Goal: Answer question/provide support

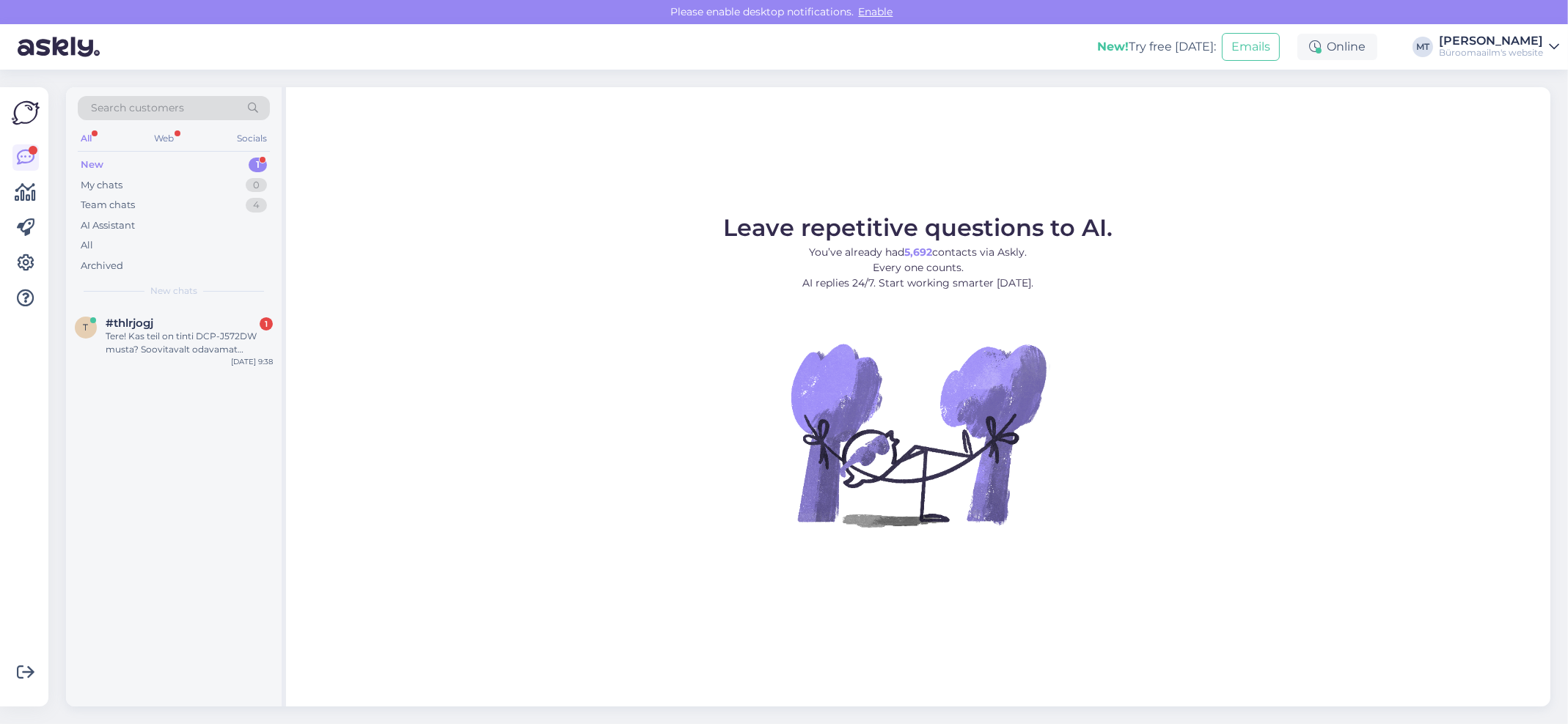
click at [99, 159] on div "New" at bounding box center [92, 165] width 23 height 15
click at [125, 340] on div "Tere! Kas teil on tinti DCP-J572DW musta? Soovitavalt odavamat alternatiivi ori…" at bounding box center [189, 343] width 168 height 27
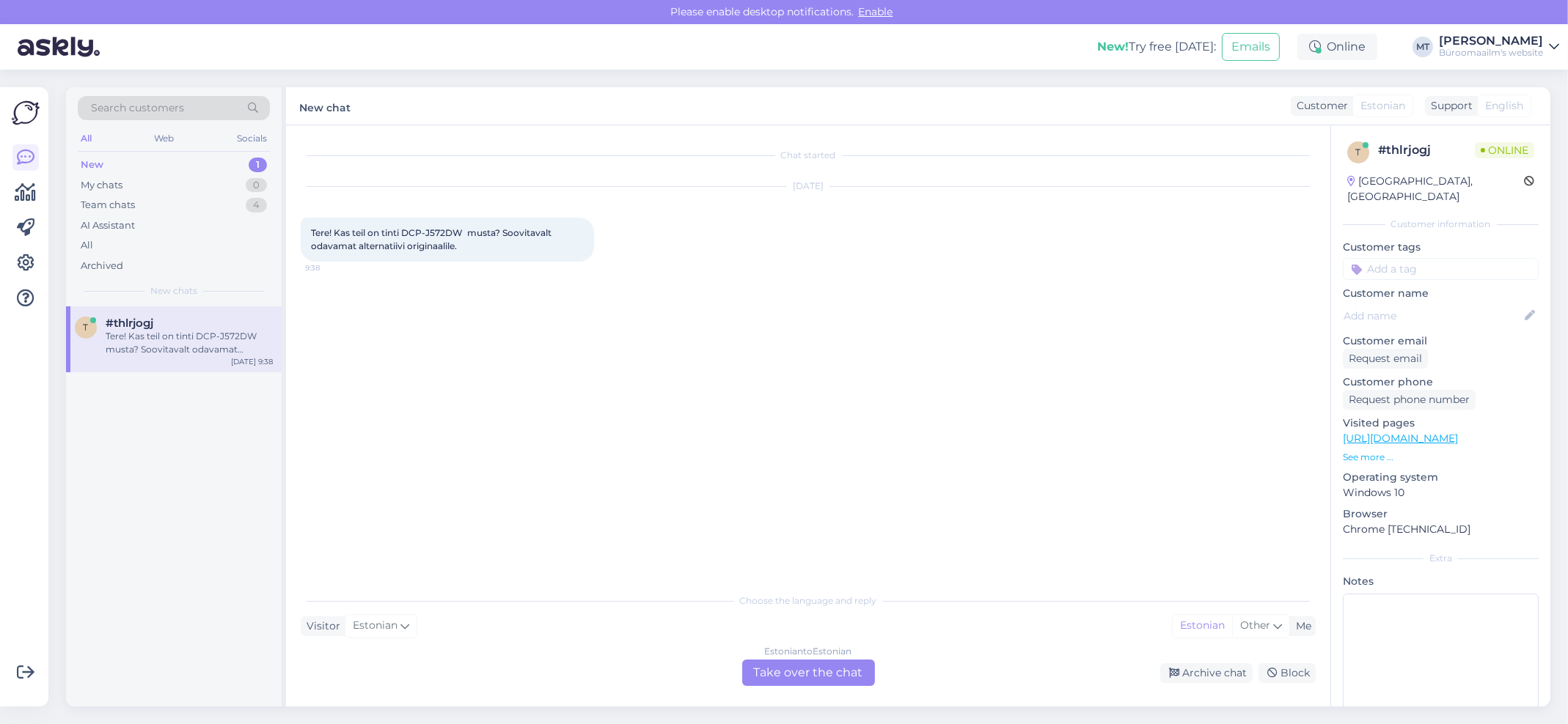
click at [787, 681] on div "Estonian to Estonian Take over the chat" at bounding box center [808, 673] width 133 height 27
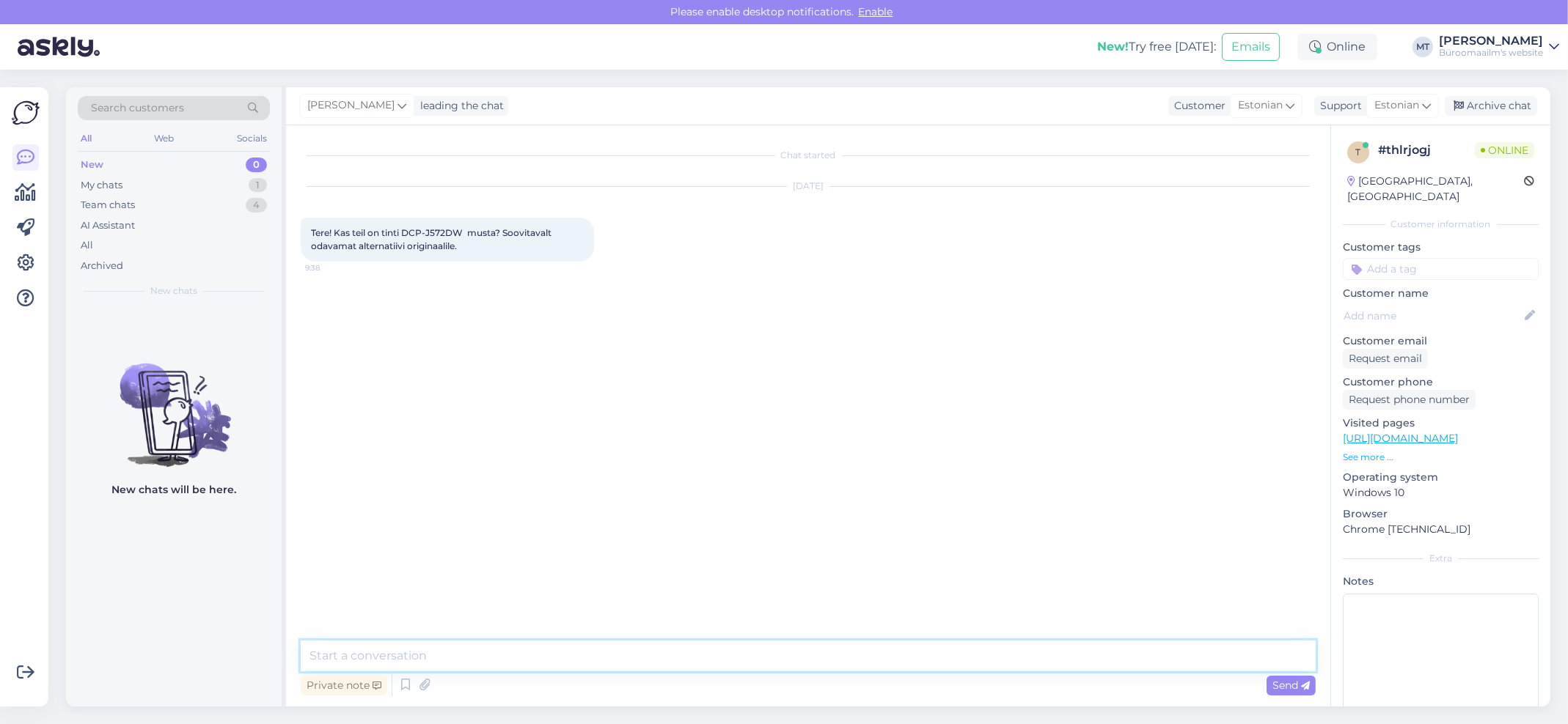
click at [408, 651] on textarea at bounding box center [808, 657] width 1015 height 31
drag, startPoint x: 460, startPoint y: 233, endPoint x: 406, endPoint y: 229, distance: 54.1
click at [406, 229] on span "Tere! Kas teil on tinti DCP-J572DW musta? Soovitavalt odavamat alternatiivi ori…" at bounding box center [431, 239] width 242 height 24
copy span "DCP-J572DW"
click at [413, 657] on textarea at bounding box center [808, 657] width 1015 height 31
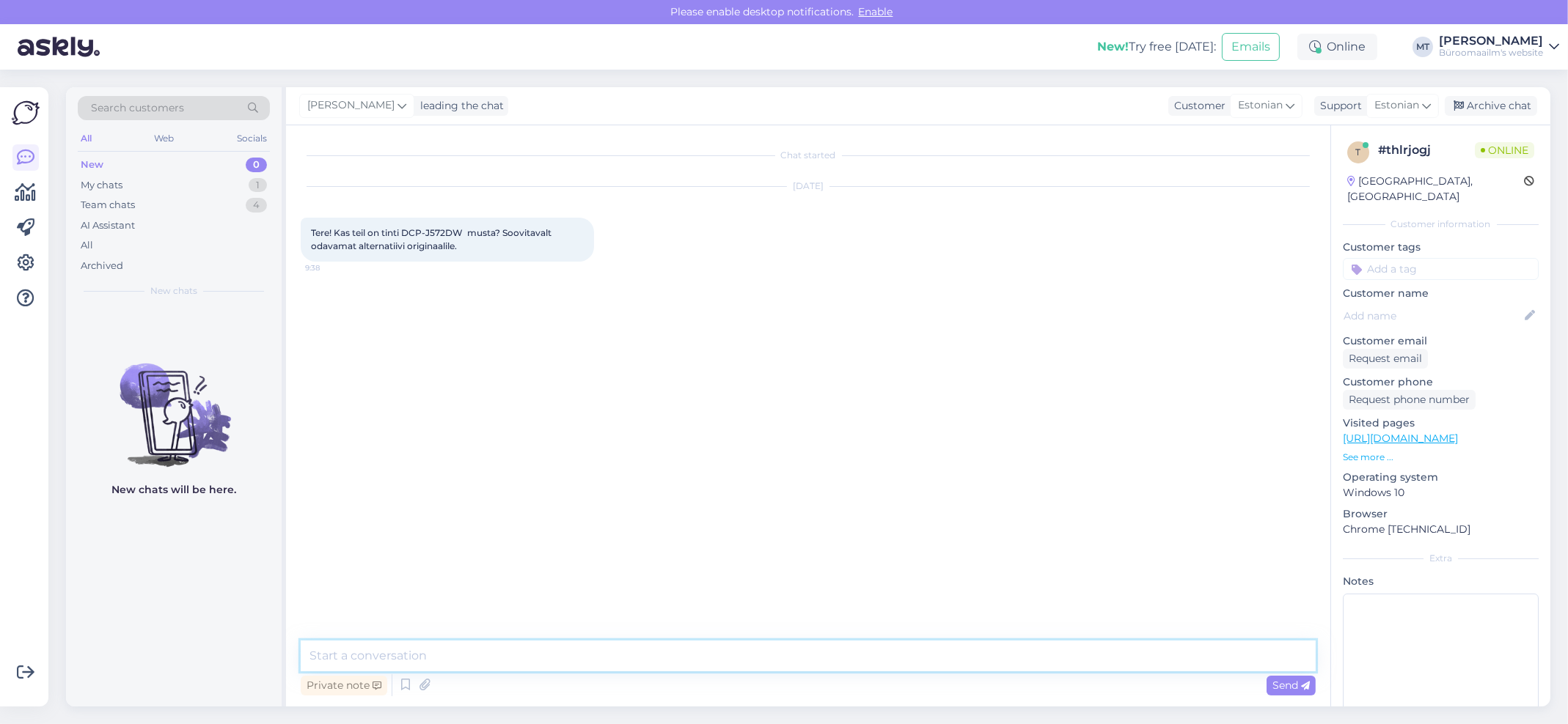
click at [380, 660] on textarea at bounding box center [808, 657] width 1015 height 31
paste textarea "[URL][DOMAIN_NAME]"
type textarea "Tere. Müüme ainult originaaltinte [URL][DOMAIN_NAME]"
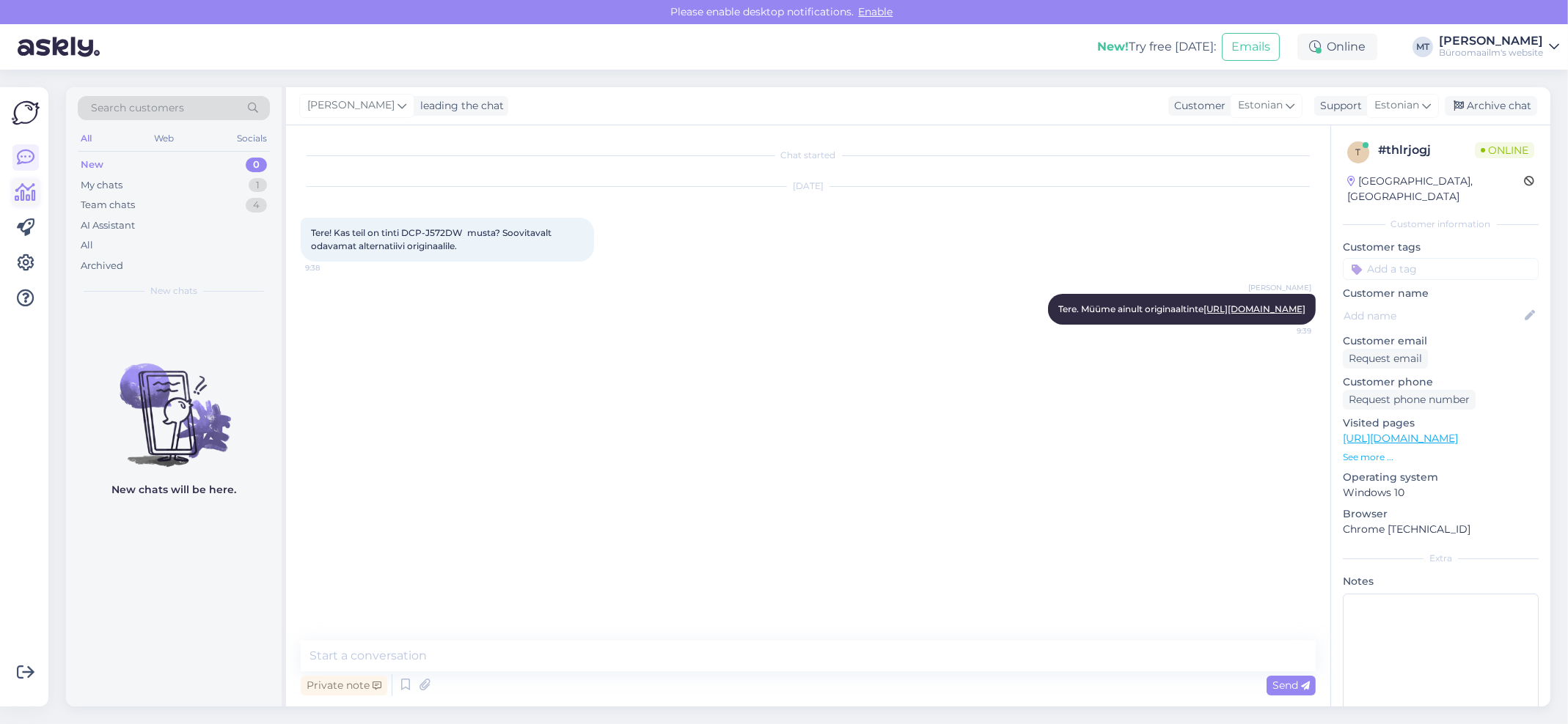
click at [33, 196] on icon at bounding box center [26, 193] width 21 height 18
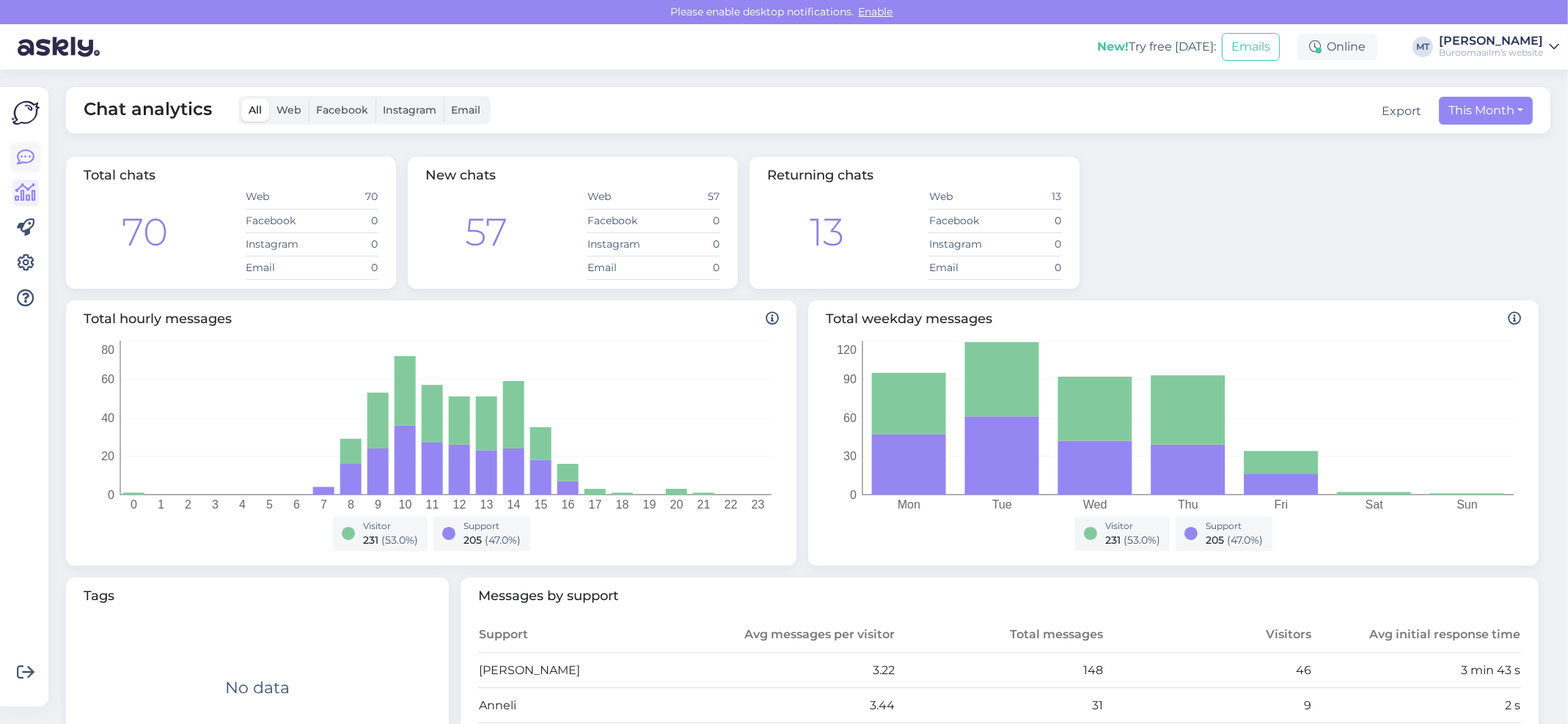
click at [15, 160] on link at bounding box center [26, 158] width 27 height 27
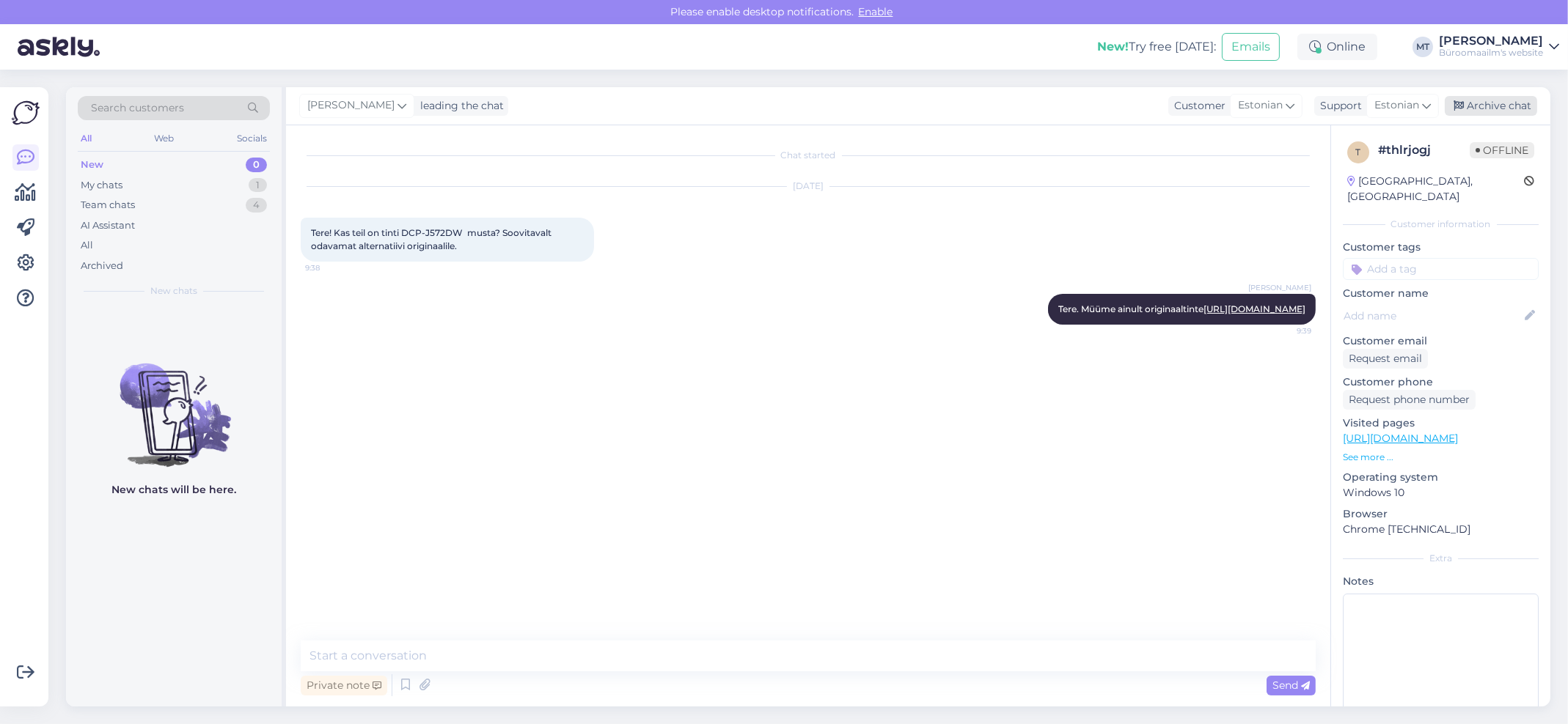
click at [1492, 104] on div "Archive chat" at bounding box center [1491, 106] width 93 height 20
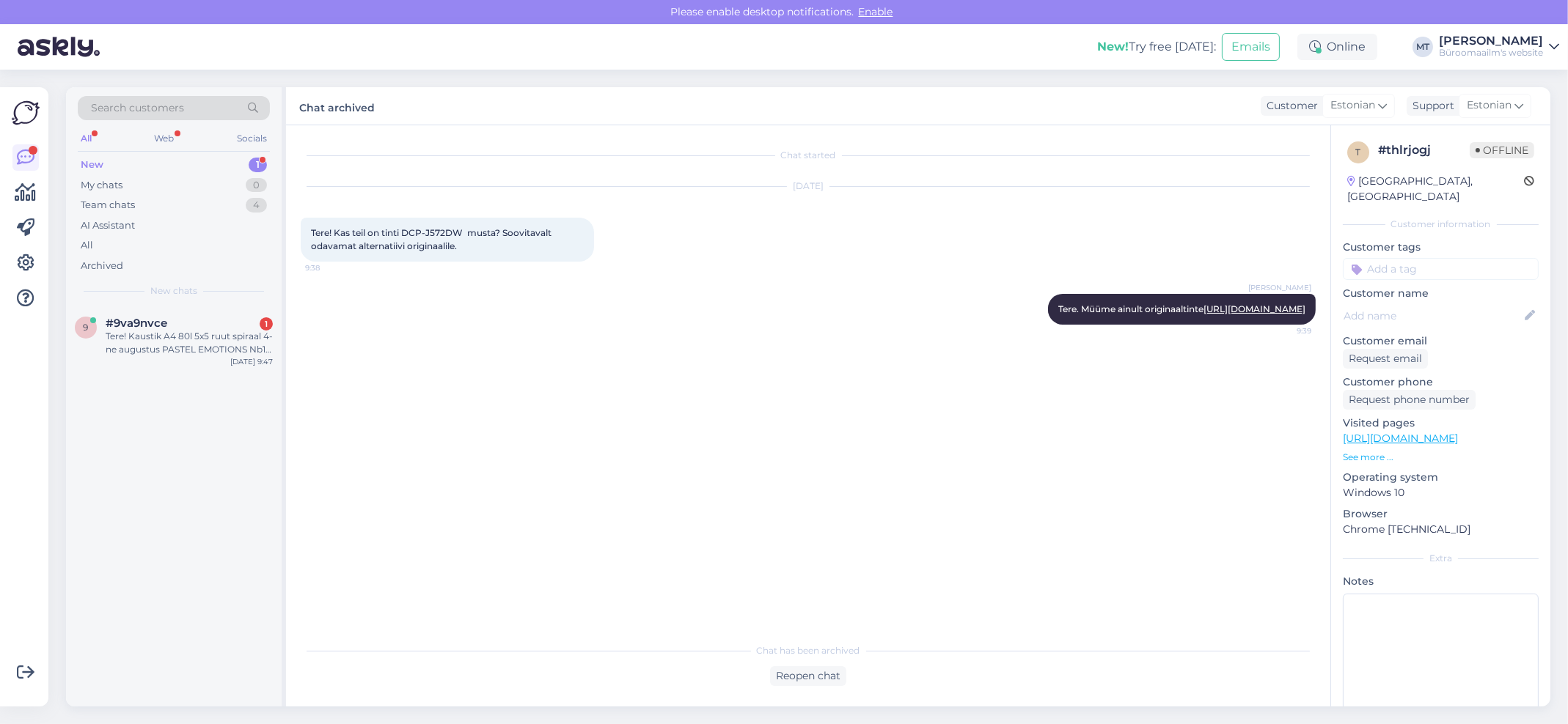
click at [83, 161] on div "New" at bounding box center [92, 165] width 23 height 15
click at [133, 351] on div "Tere! Kaustik A4 80l 5x5 ruut spiraal 4-ne augustus PASTEL EMOTIONS Nb1 assorti…" at bounding box center [189, 343] width 168 height 27
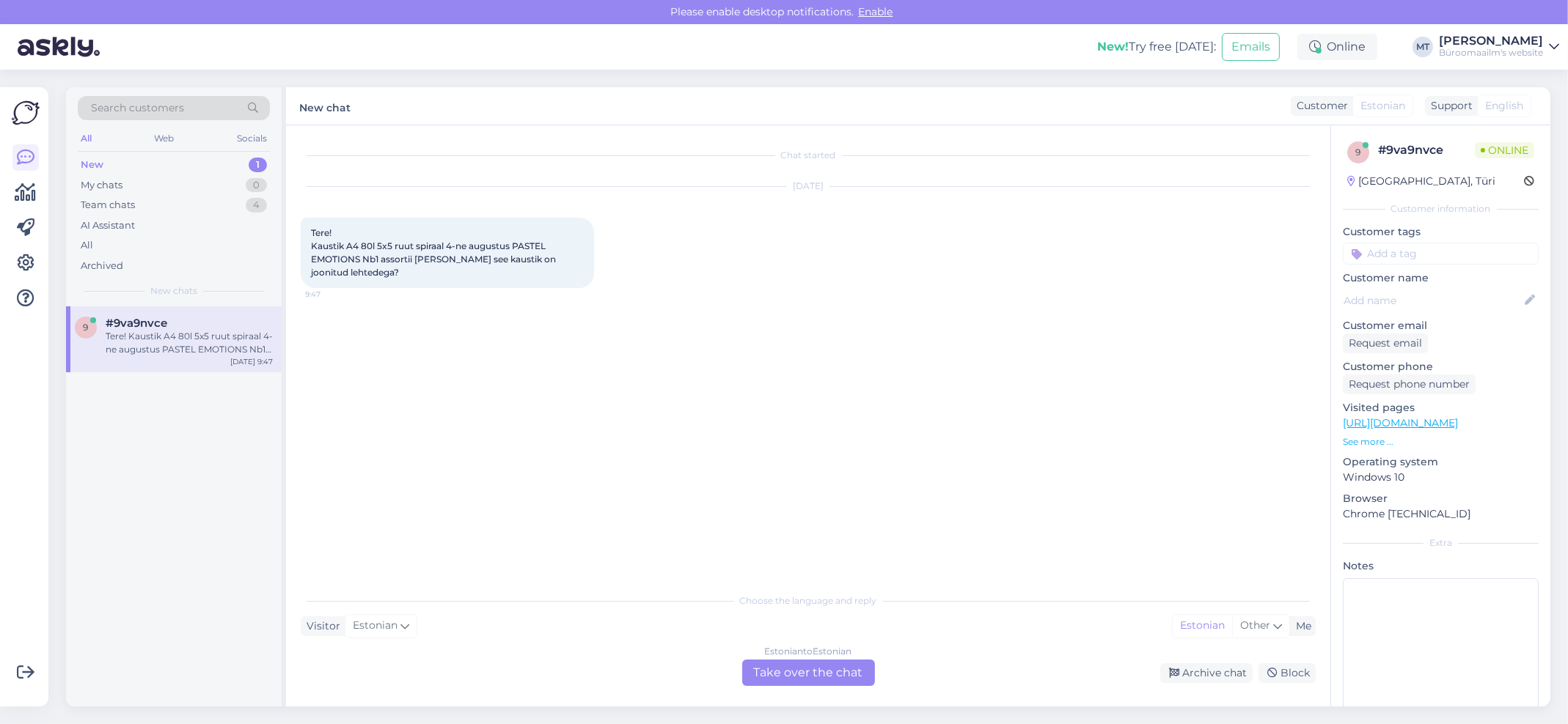
click at [798, 670] on div "Estonian to Estonian Take over the chat" at bounding box center [808, 673] width 133 height 27
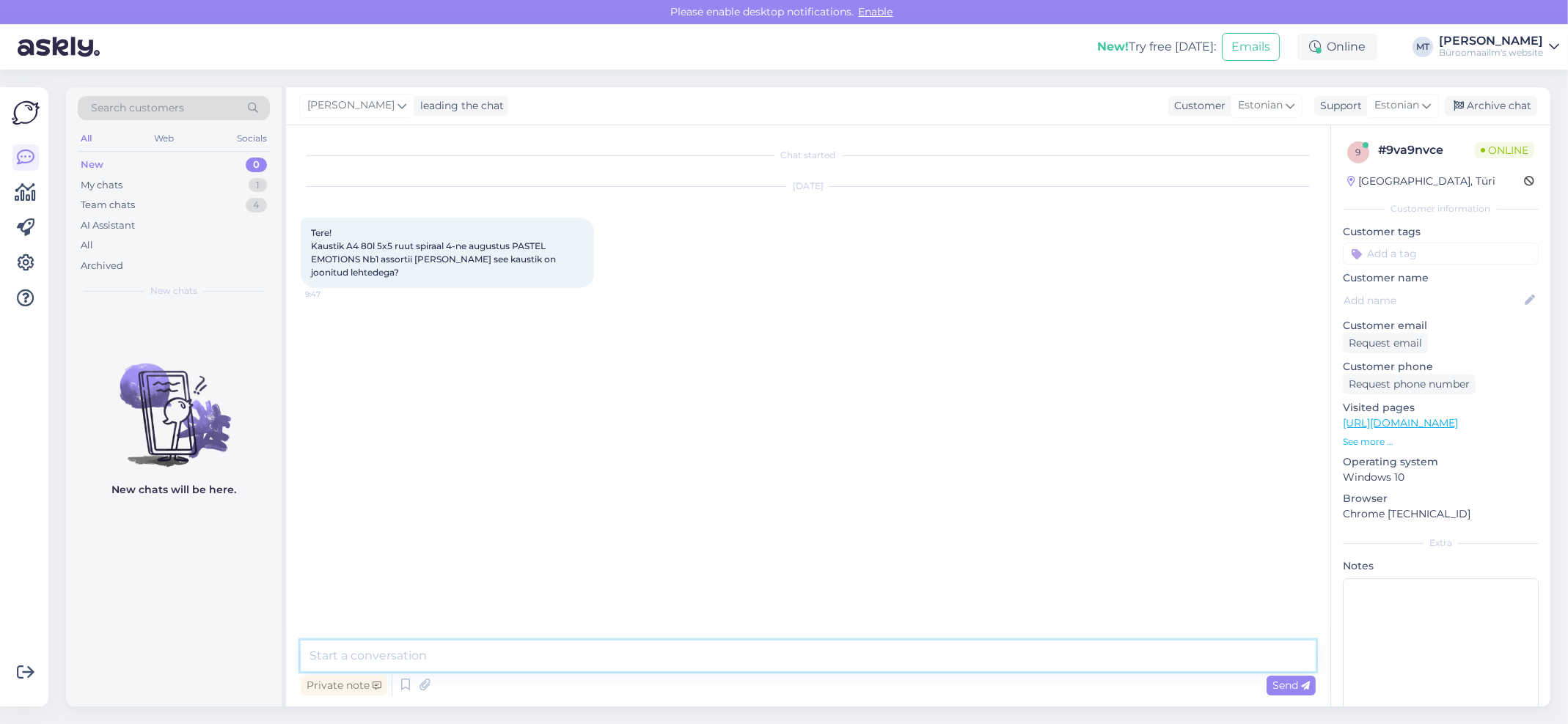
click at [552, 658] on textarea at bounding box center [808, 657] width 1015 height 31
drag, startPoint x: 313, startPoint y: 248, endPoint x: 461, endPoint y: 256, distance: 148.2
click at [461, 256] on span "Tere! Kaustik A4 80l 5x5 ruut spiraal 4-ne augustus PASTEL EMOTIONS Nb1 assorti…" at bounding box center [434, 253] width 247 height 50
copy span "Kaustik A4 80l 5x5 ruut spiraal 4-ne augustus PASTEL EMOTIONS Nb1 assortii Miqu…"
click at [474, 301] on div "[DATE] Tere! Kaustik A4 80l 5x5 ruut spiraal 4-ne augustus PASTEL EMOTIONS Nb1 …" at bounding box center [808, 238] width 1015 height 133
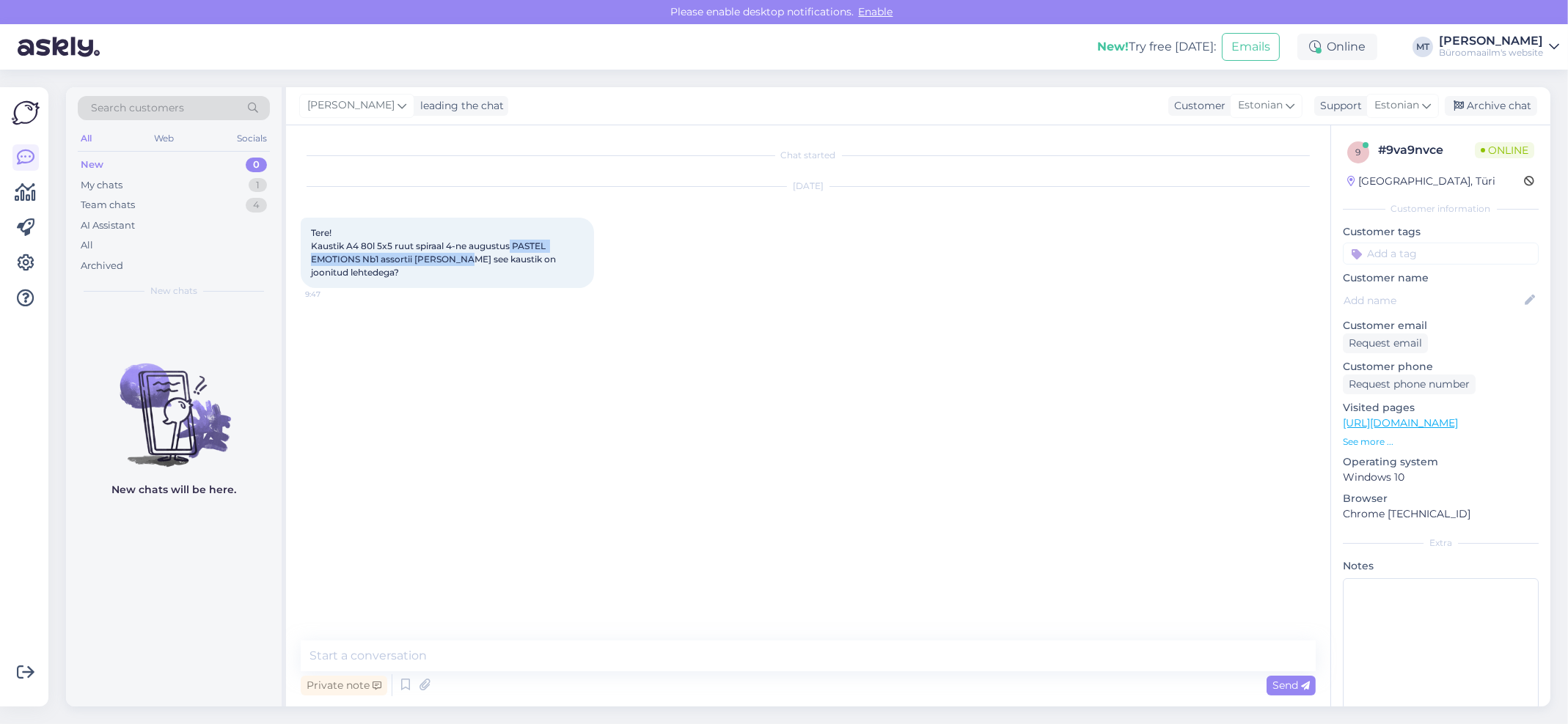
drag, startPoint x: 512, startPoint y: 243, endPoint x: 558, endPoint y: 261, distance: 49.4
click at [558, 261] on div "Tere! Kaustik A4 80l 5x5 ruut spiraal 4-ne augustus PASTEL EMOTIONS Nb1 assorti…" at bounding box center [448, 253] width 294 height 70
copy span "PASTEL EMOTIONS Nb1 assortii Miquelrius"
click at [430, 654] on textarea at bounding box center [808, 657] width 1015 height 31
paste textarea "Kaustik A4 80l 5x5 ruut spiraal 4-ne augustus PASTEL EMOTIONS Nb1 assortii Miqu…"
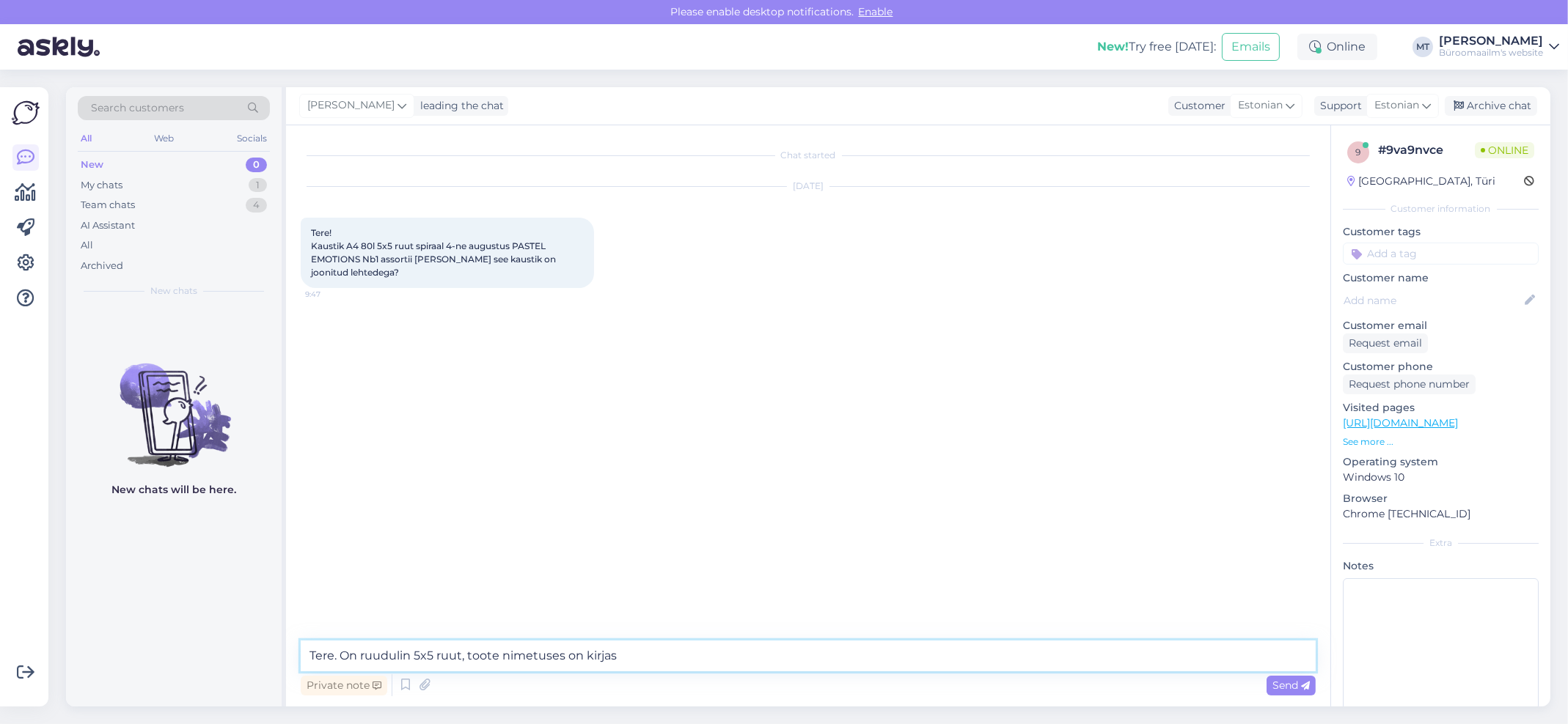
type textarea "Tere. On ruudulin 5x5 ruut, toote nimetuses on kirjas Kaustik A4 80l 5x5 ruut s…"
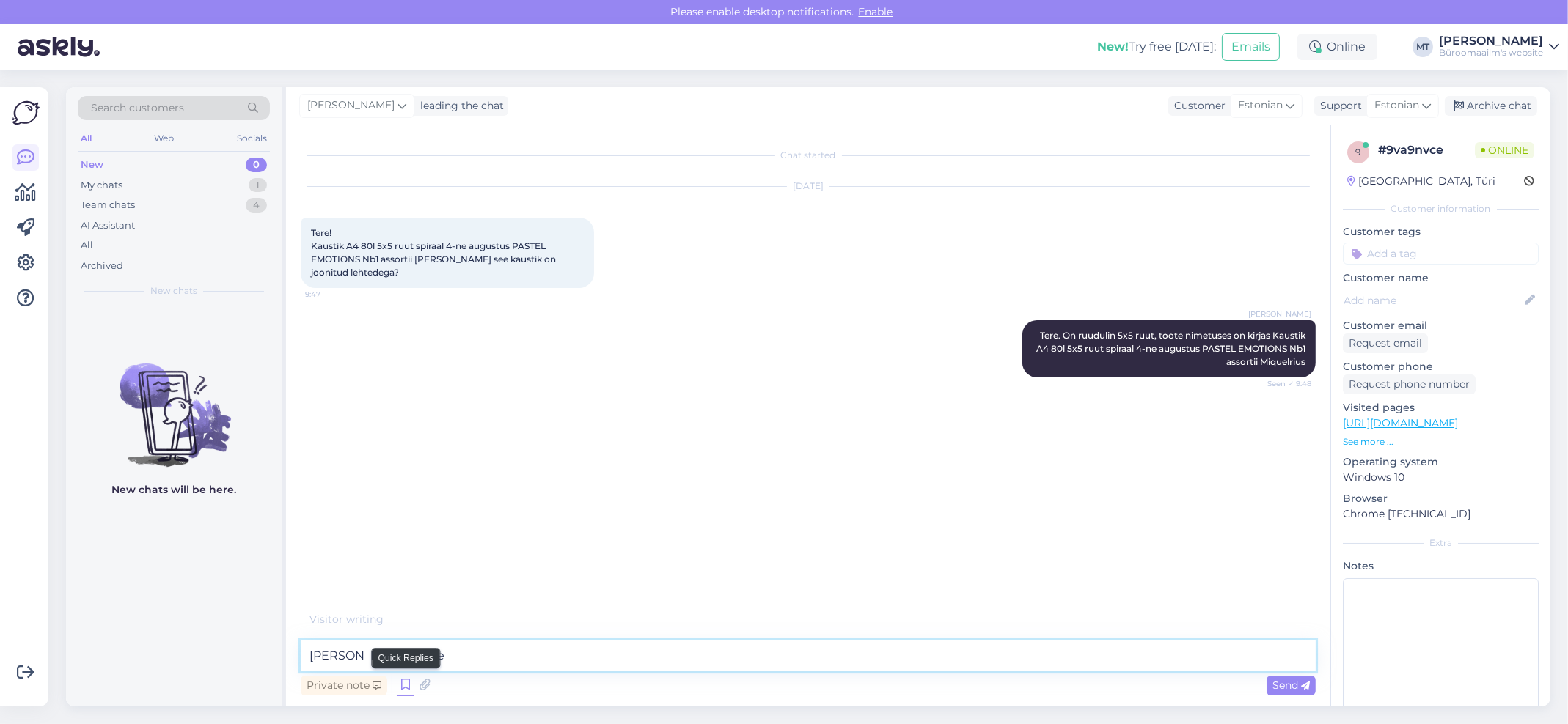
type textarea "[PERSON_NAME] ei ole."
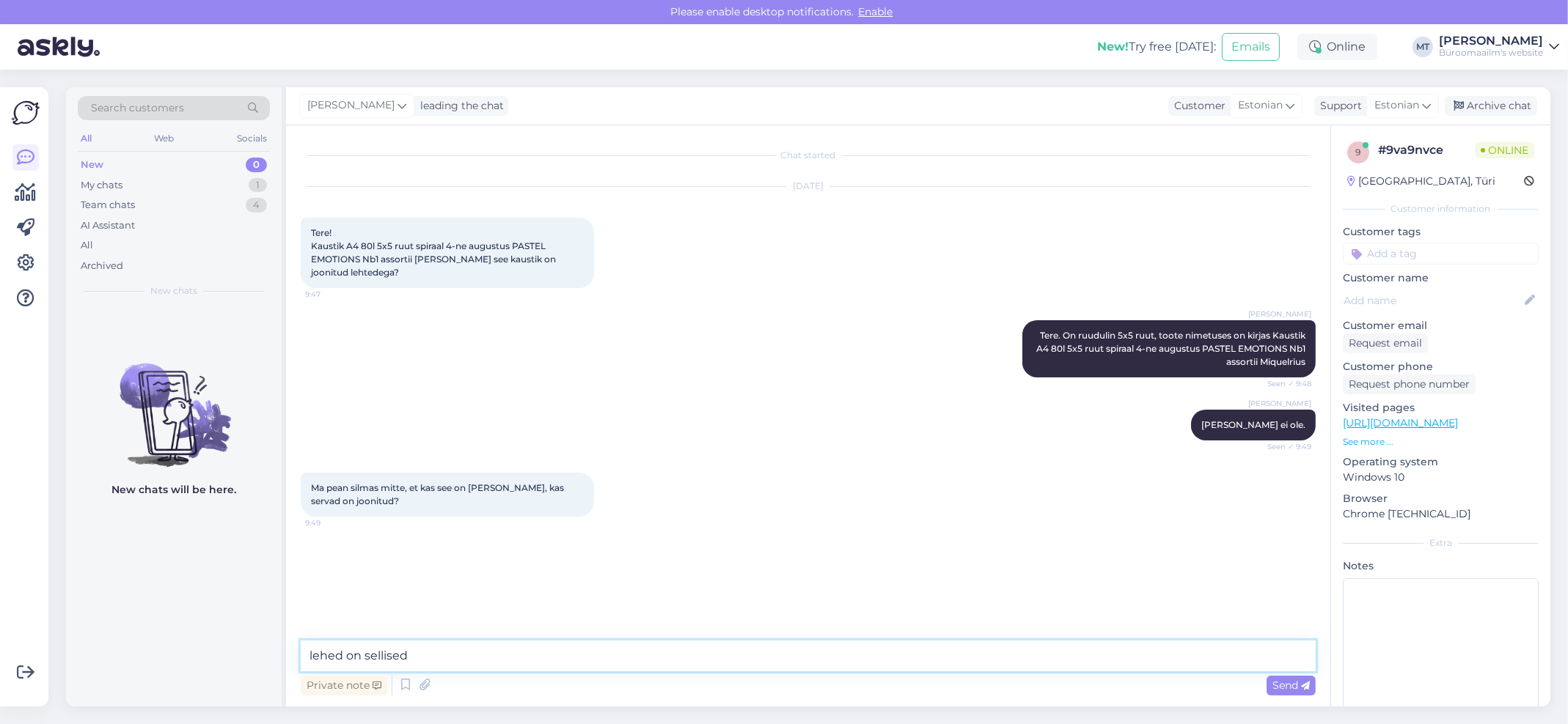
type textarea "lehed on sellised"
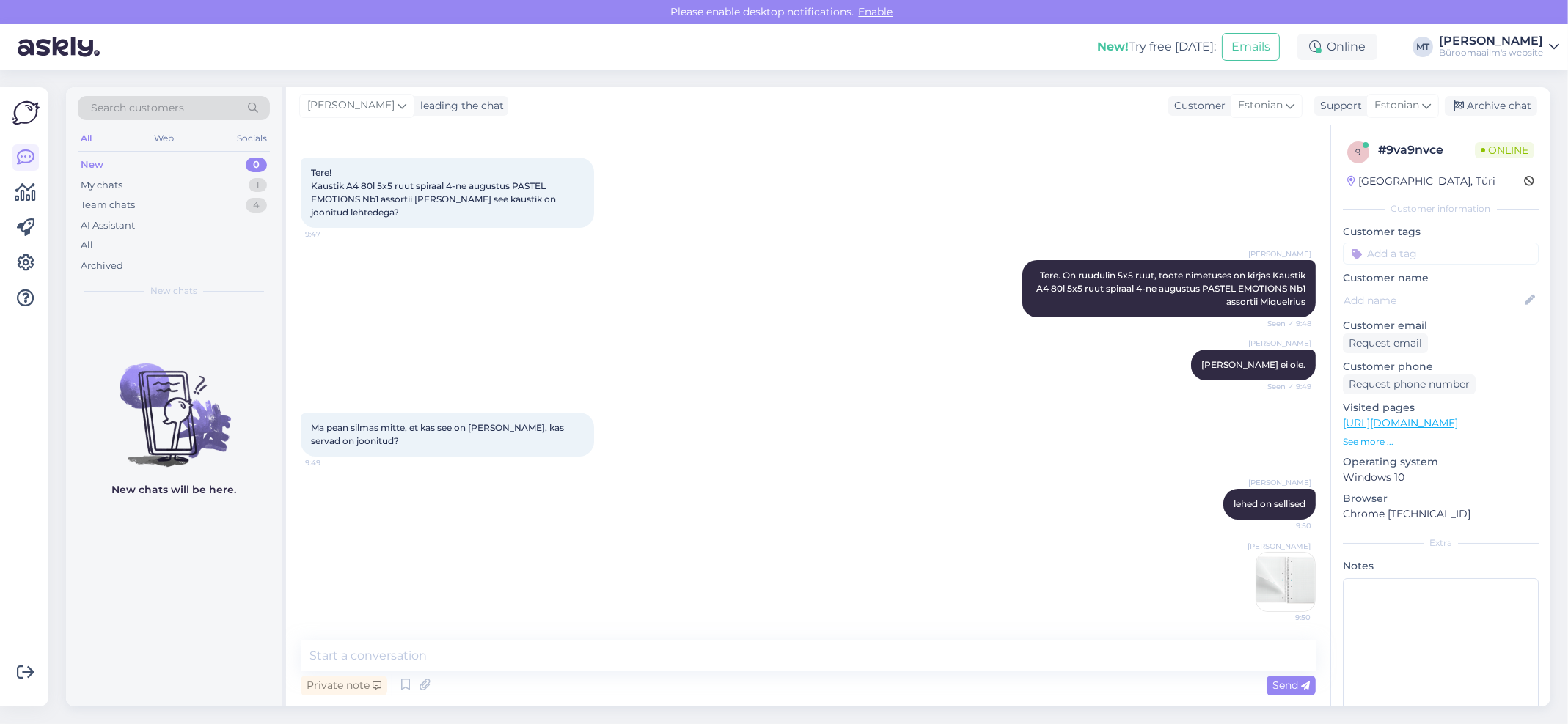
click at [1271, 600] on img at bounding box center [1286, 582] width 59 height 59
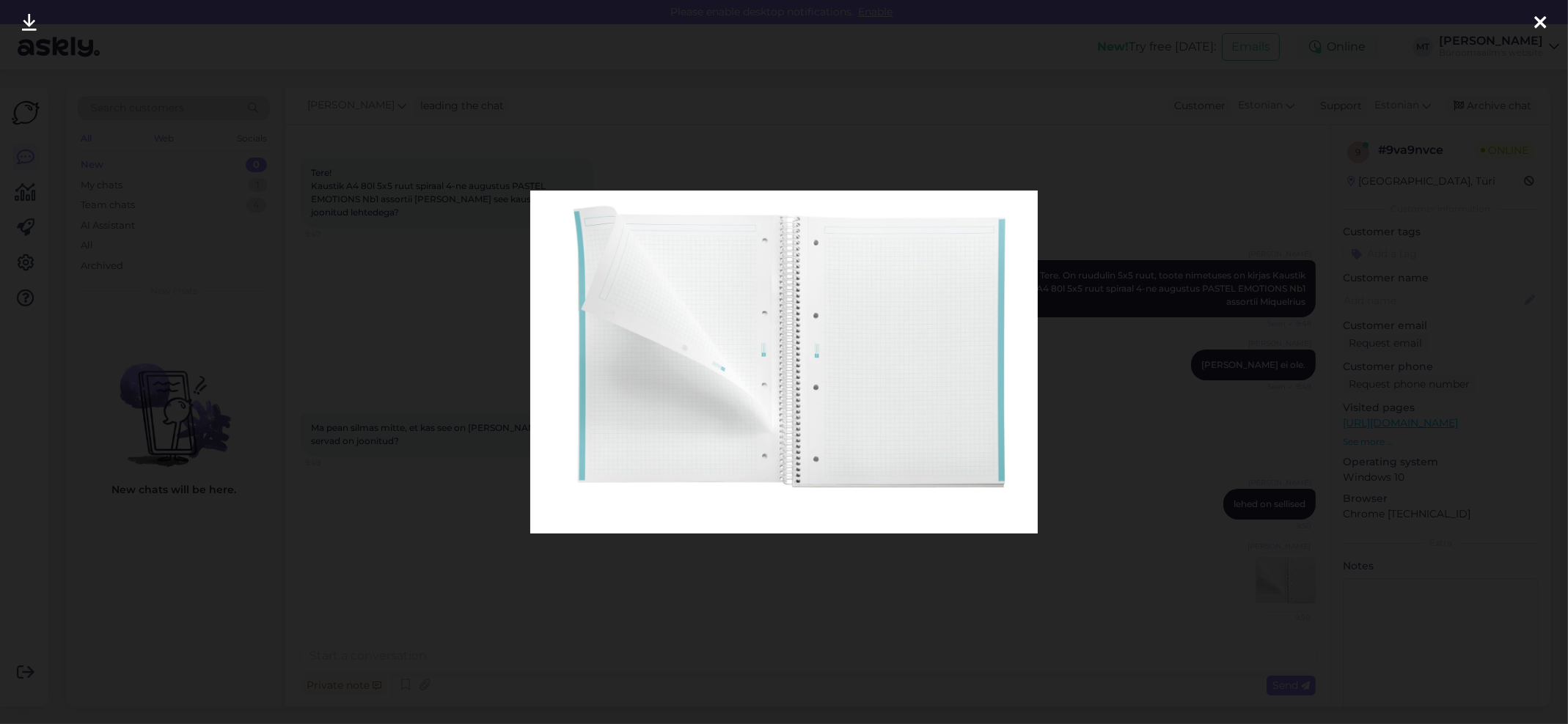
click at [1536, 16] on icon at bounding box center [1541, 24] width 12 height 19
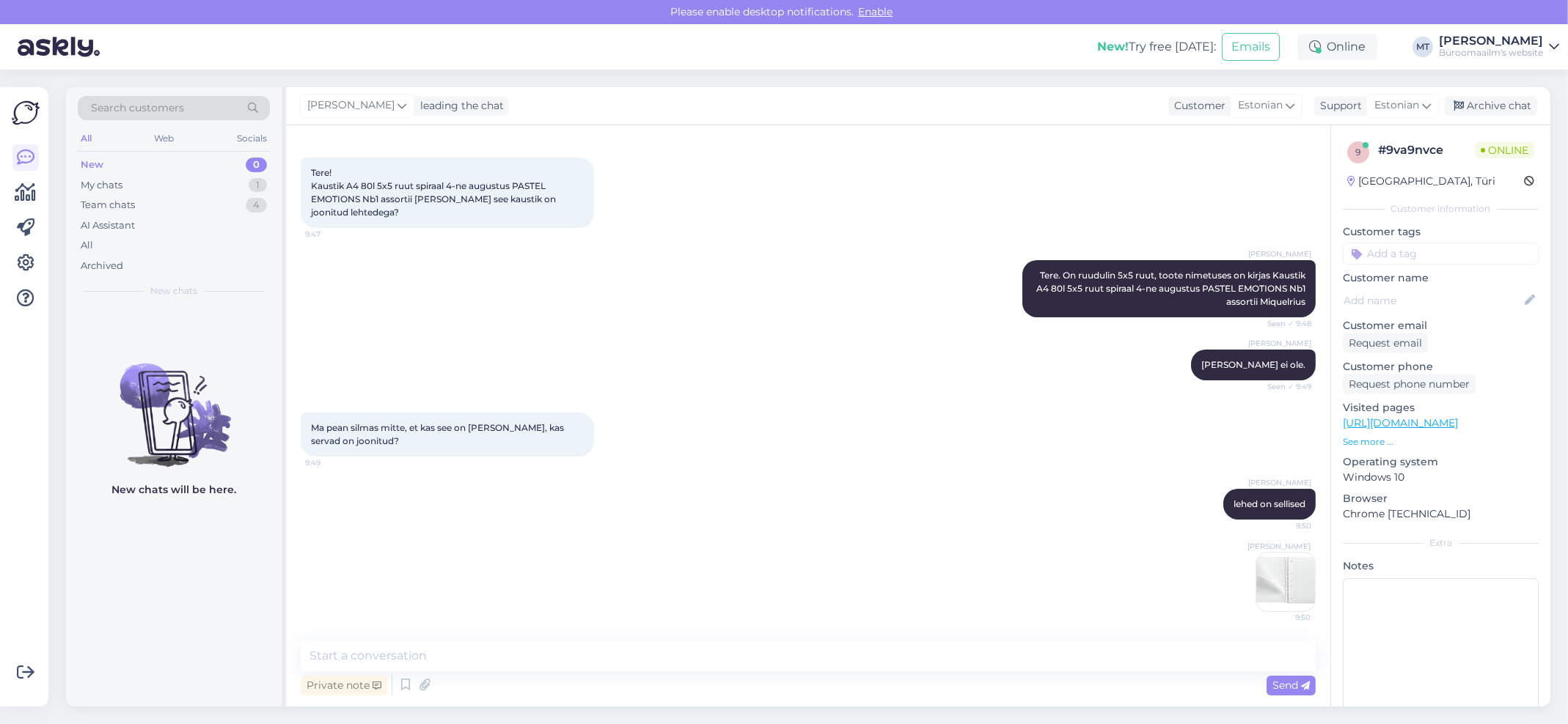
click at [1271, 575] on img at bounding box center [1286, 582] width 59 height 59
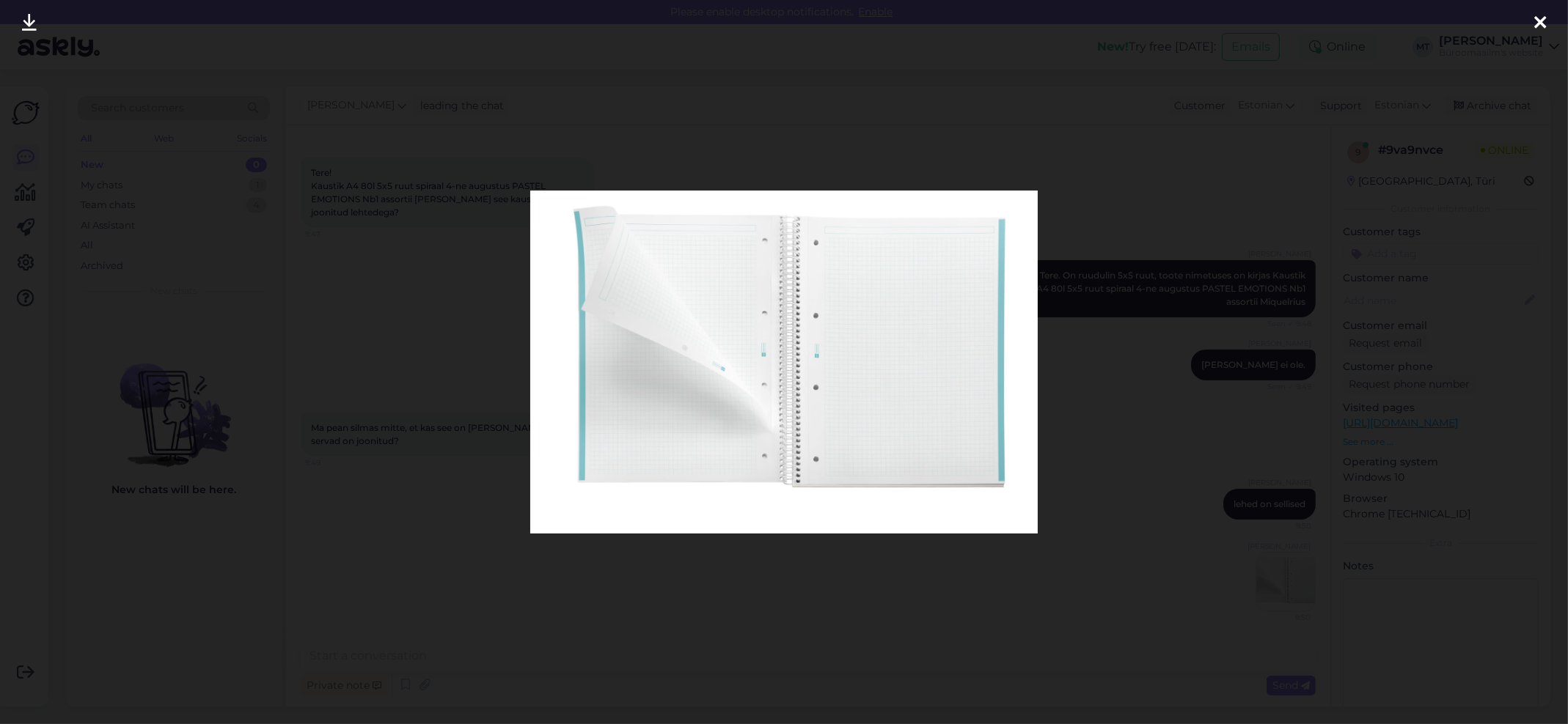
click at [1544, 19] on icon at bounding box center [1541, 24] width 12 height 19
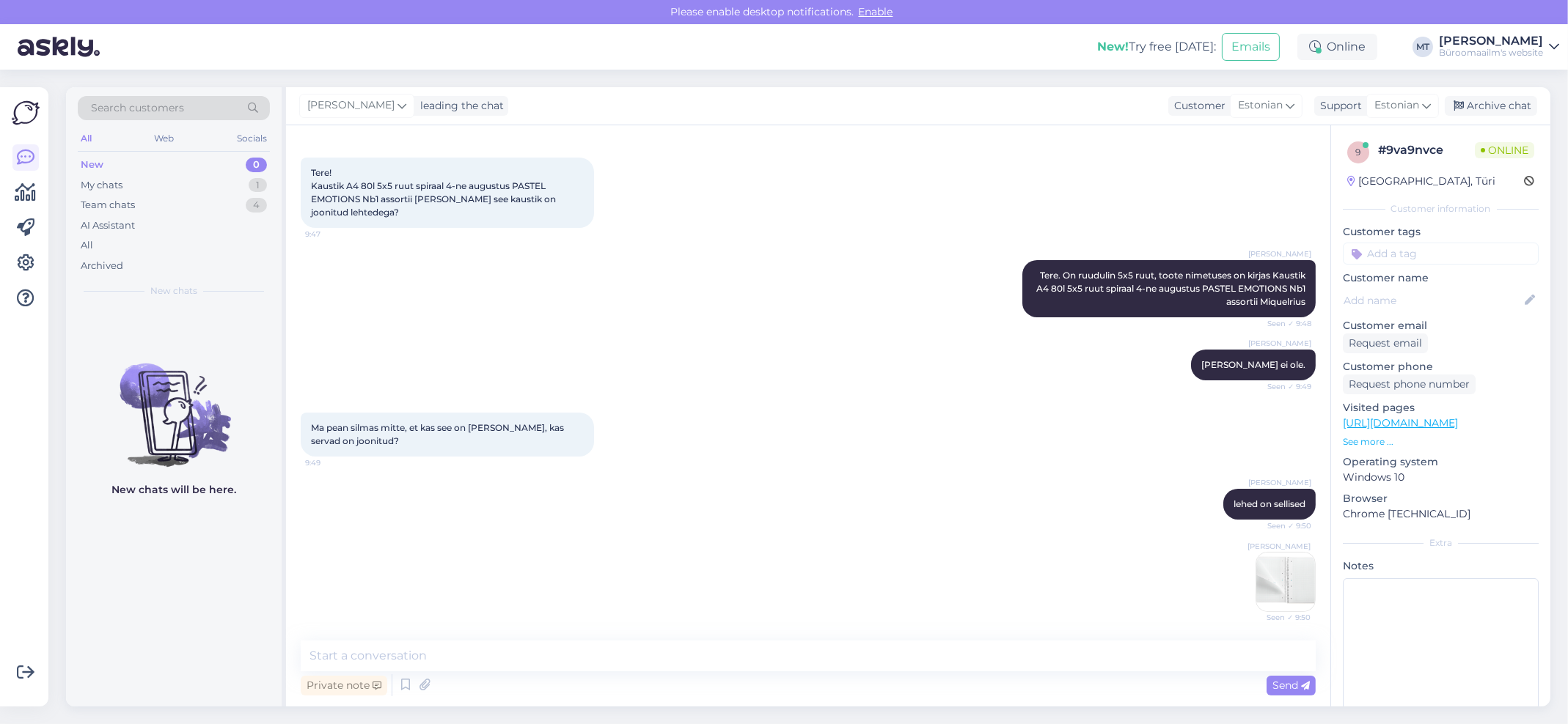
scroll to position [76, 0]
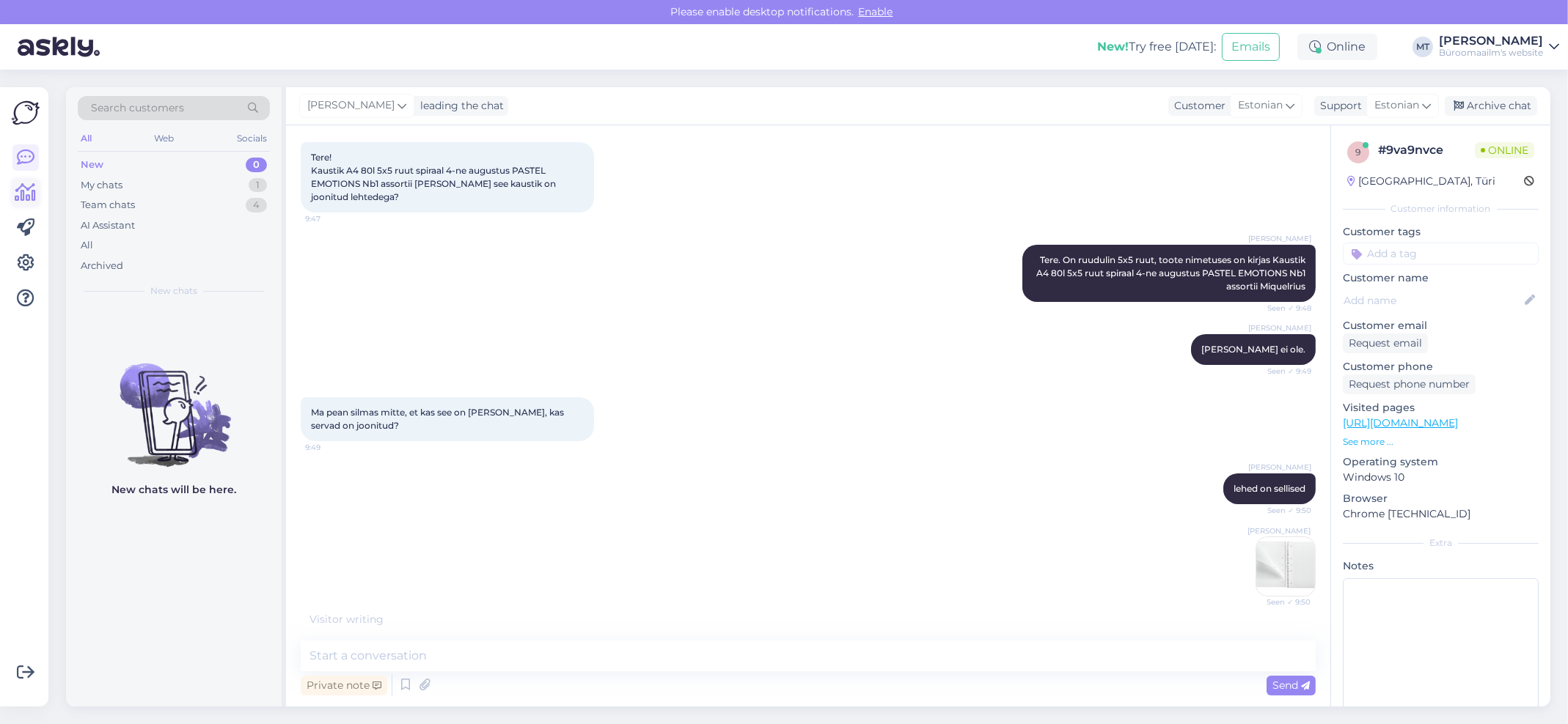
click at [19, 191] on icon at bounding box center [26, 193] width 21 height 18
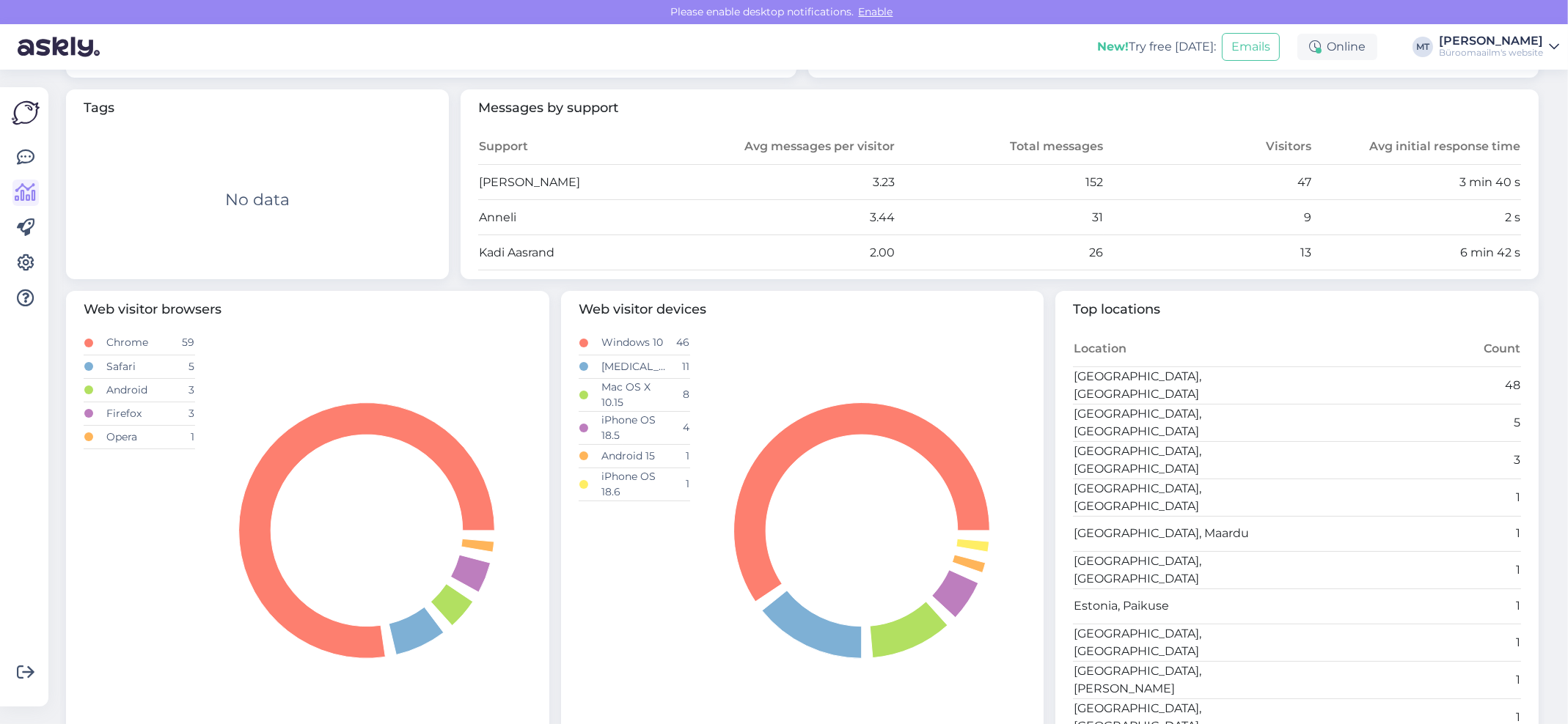
scroll to position [98, 0]
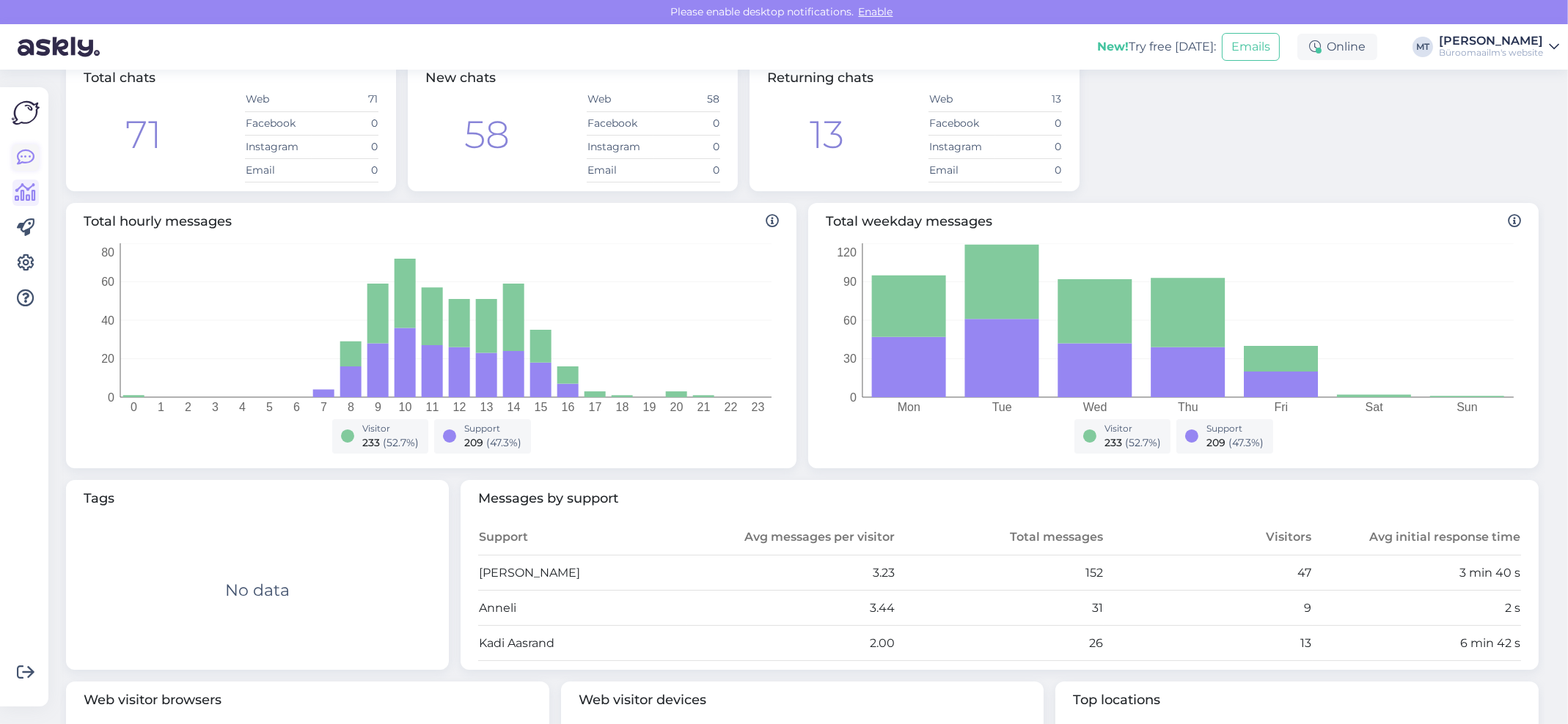
click at [27, 153] on icon at bounding box center [26, 158] width 18 height 18
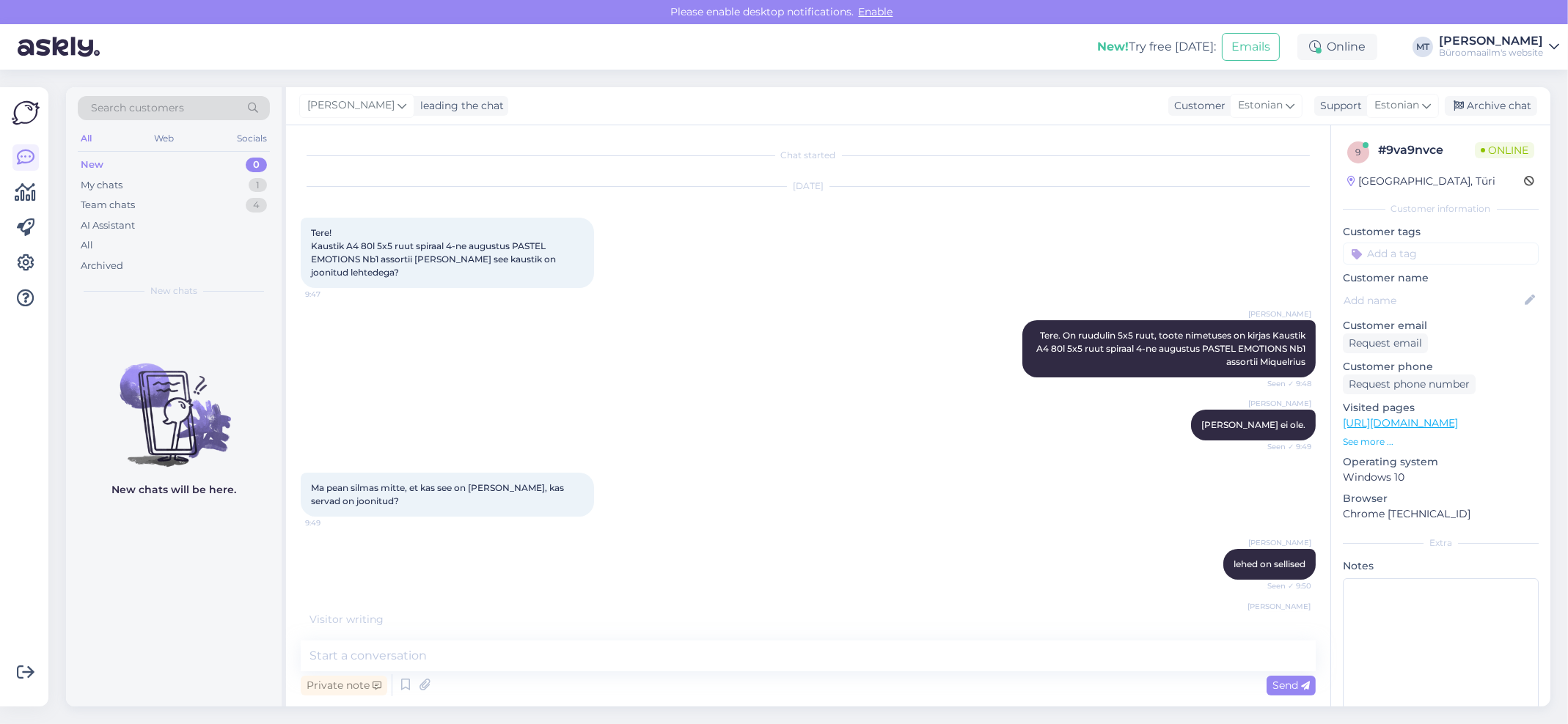
scroll to position [31, 0]
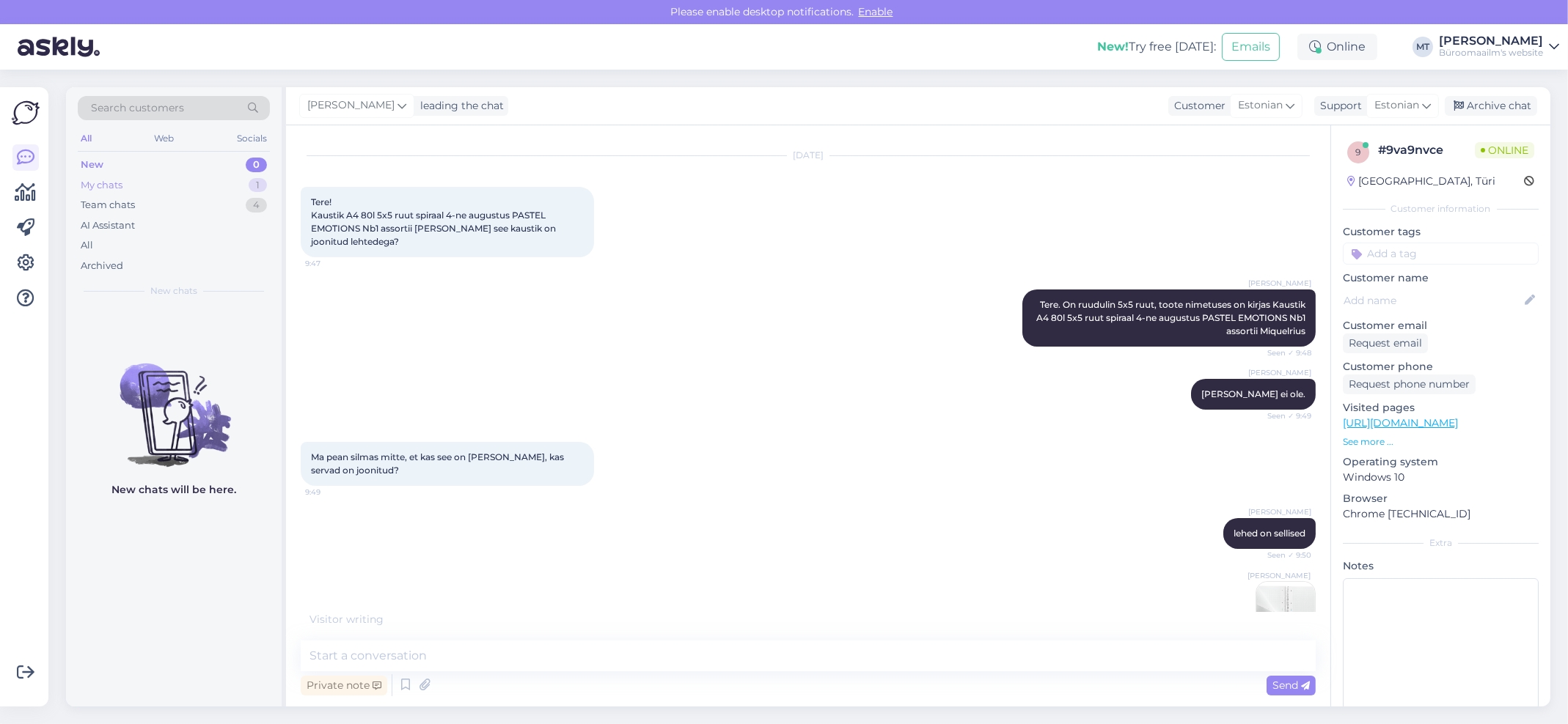
click at [91, 190] on div "My chats" at bounding box center [102, 185] width 42 height 15
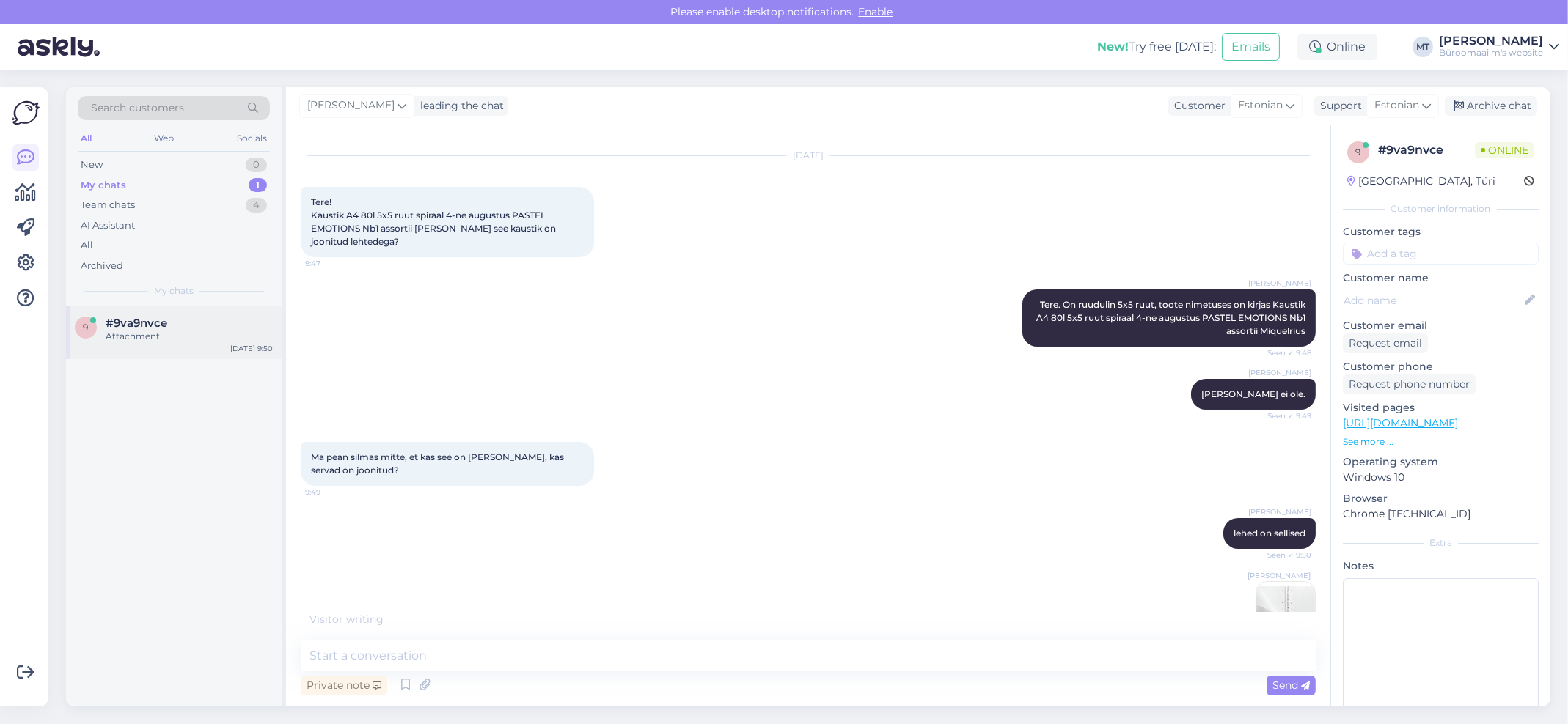
click at [110, 339] on div "Attachment" at bounding box center [189, 336] width 168 height 13
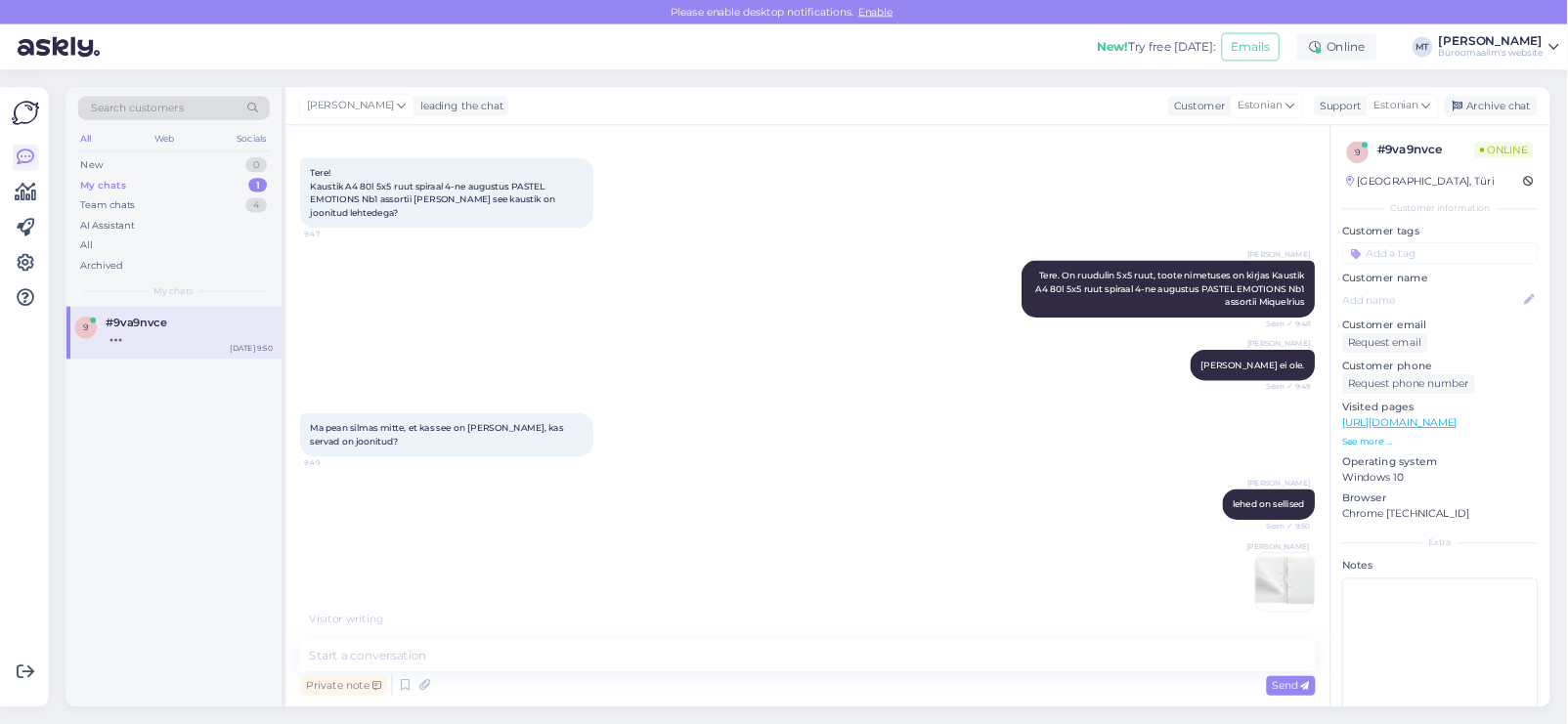
scroll to position [101, 0]
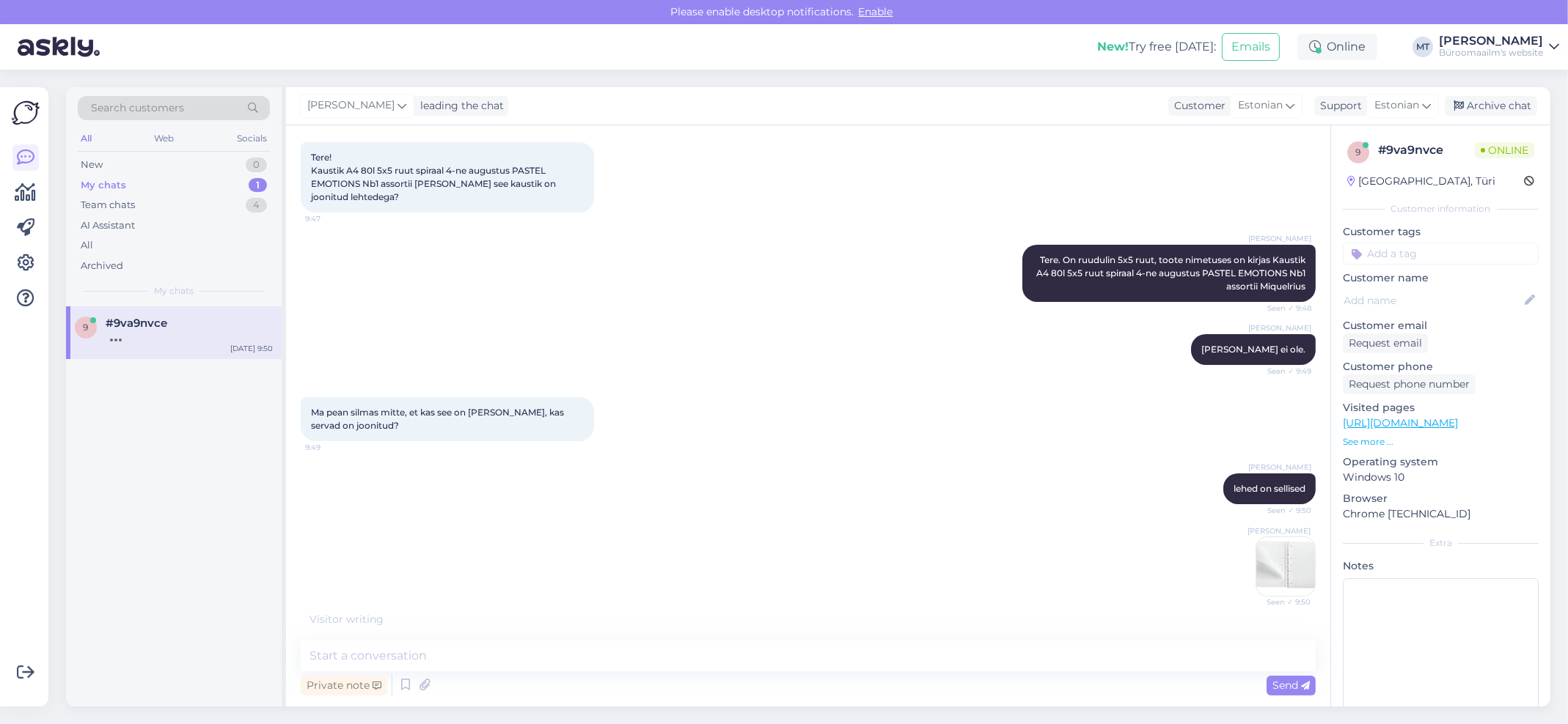
click at [1271, 563] on img at bounding box center [1286, 566] width 59 height 59
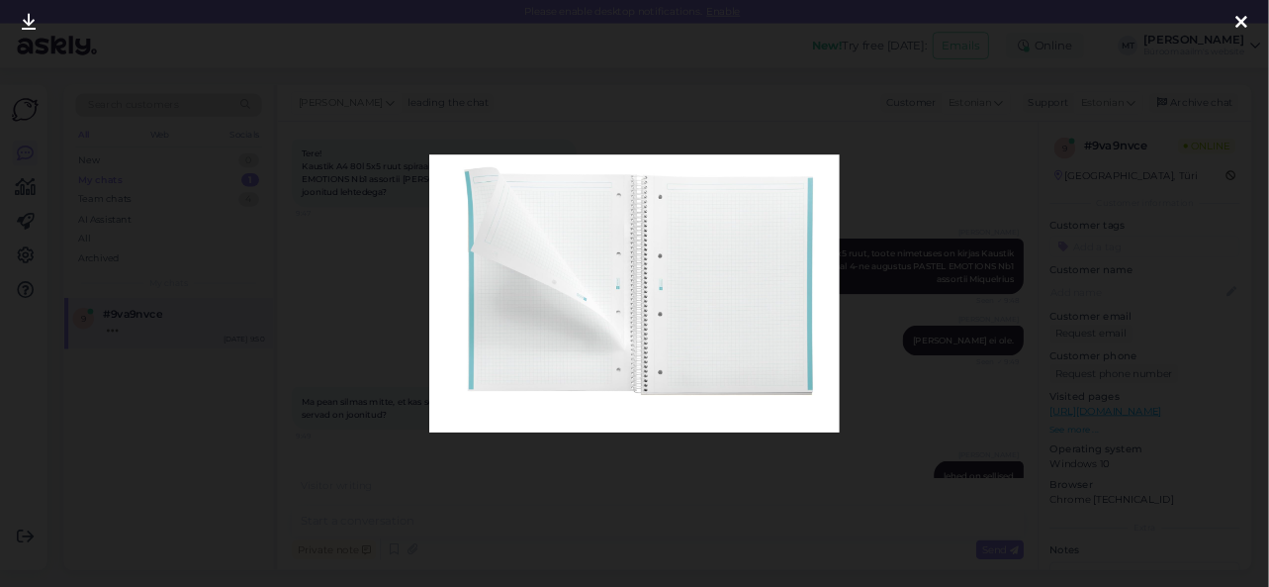
scroll to position [101, 0]
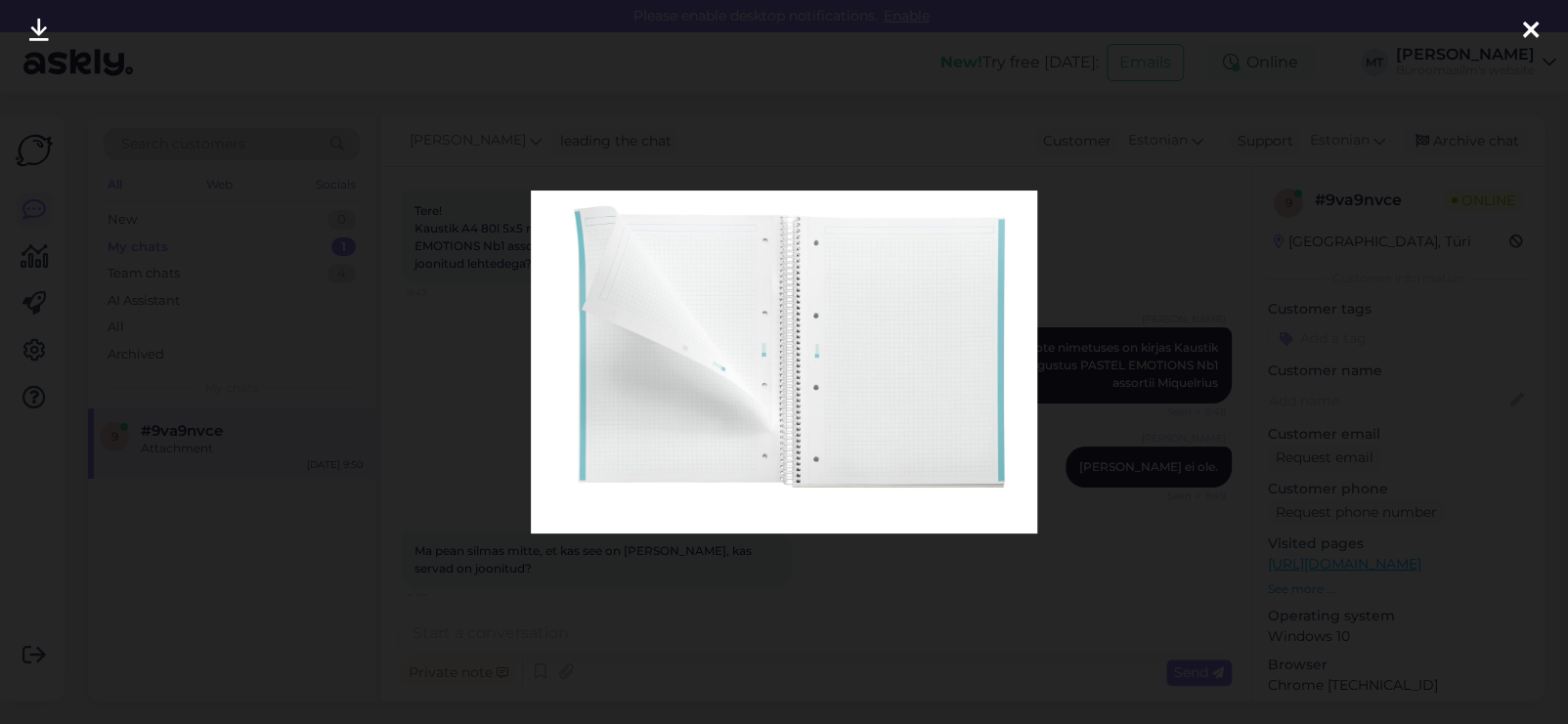
click at [1527, 25] on icon at bounding box center [1530, 32] width 16 height 26
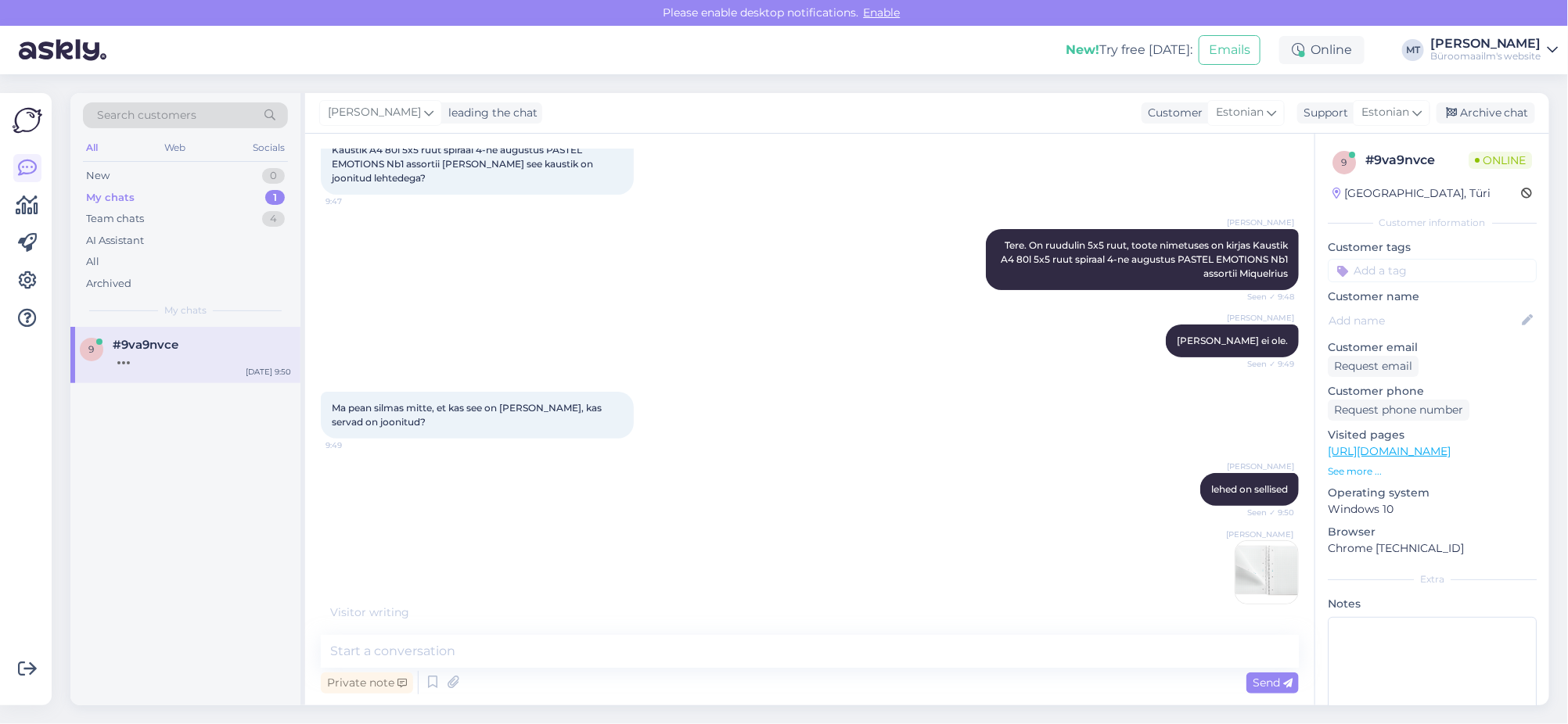
scroll to position [208, 0]
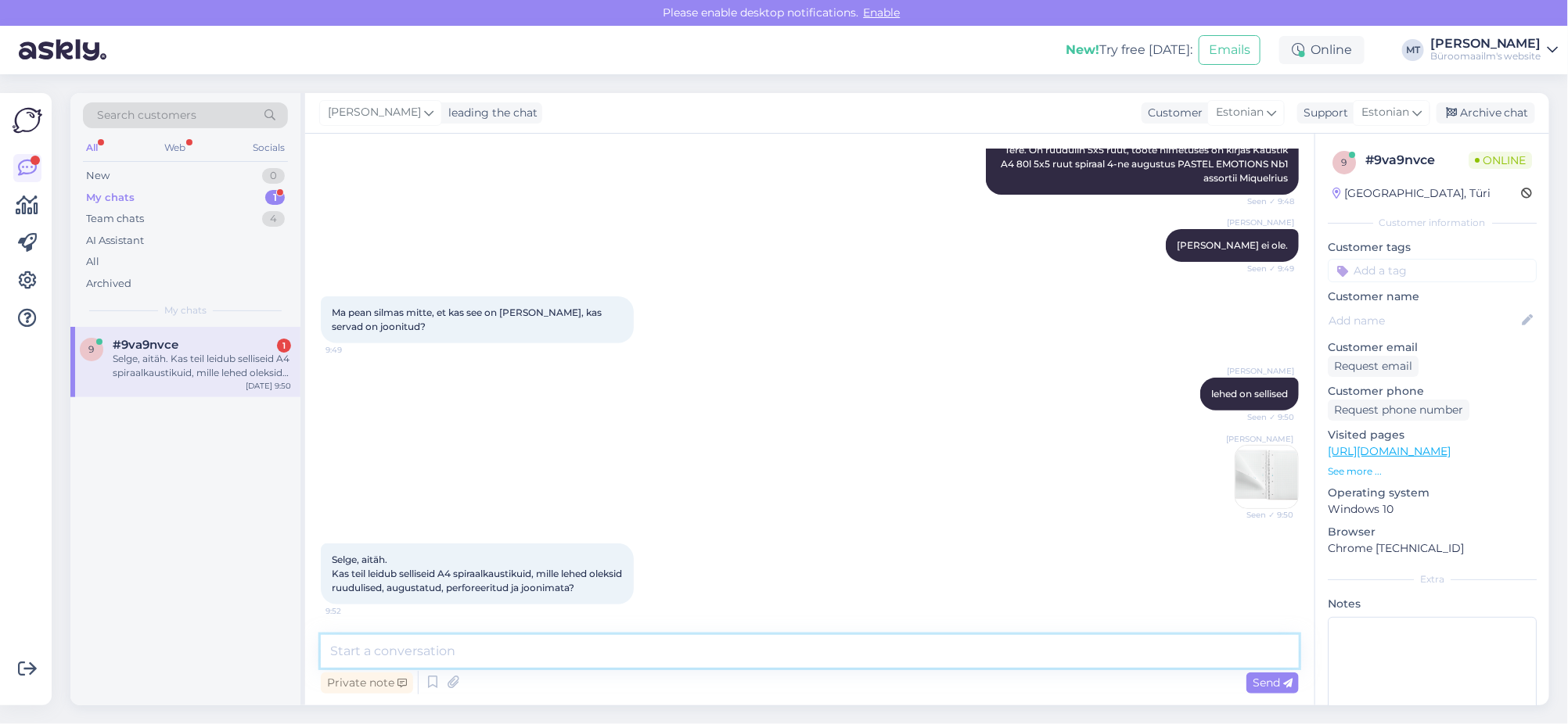
click at [537, 664] on textarea at bounding box center [810, 651] width 978 height 33
type textarea "Kindlasti on, pean uurima,vastusega läheb aega"
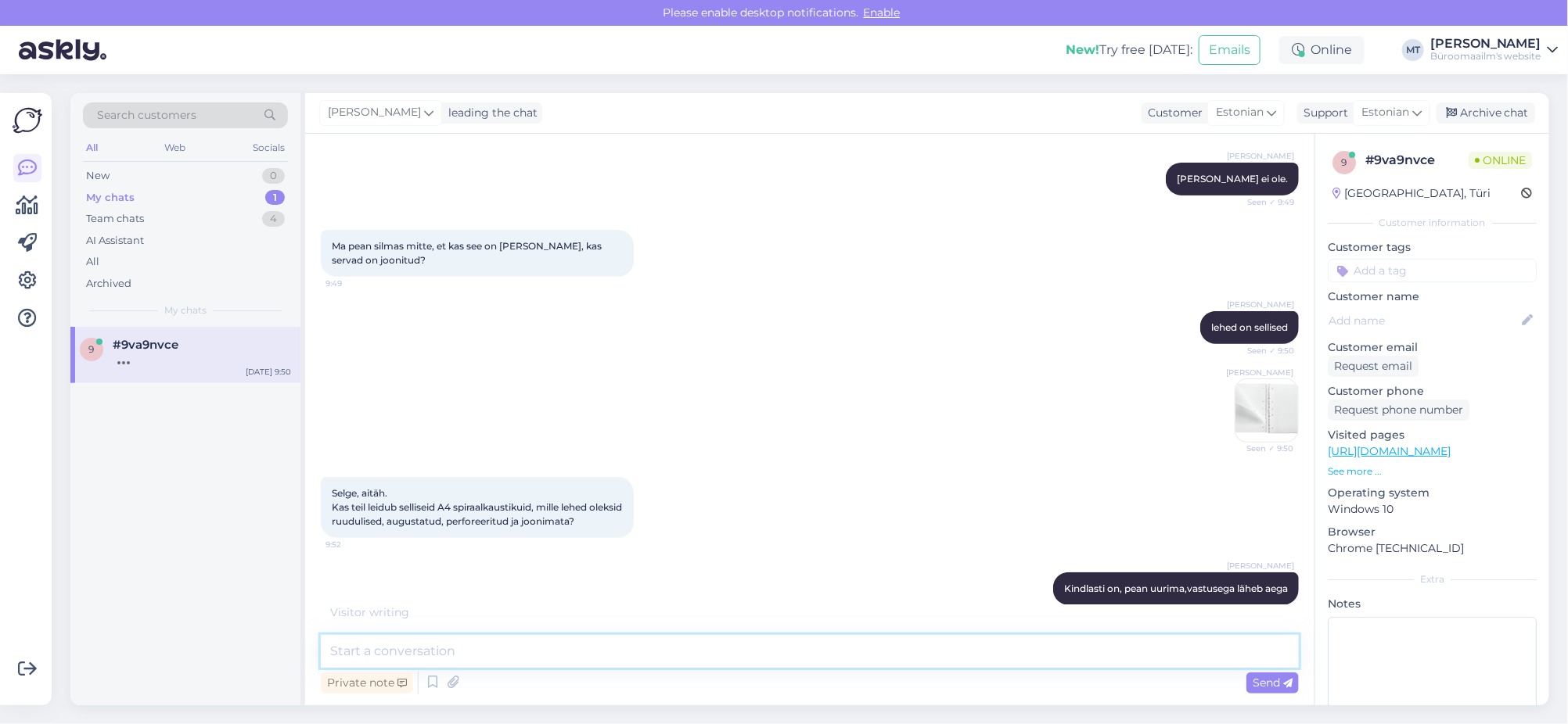
scroll to position [342, 0]
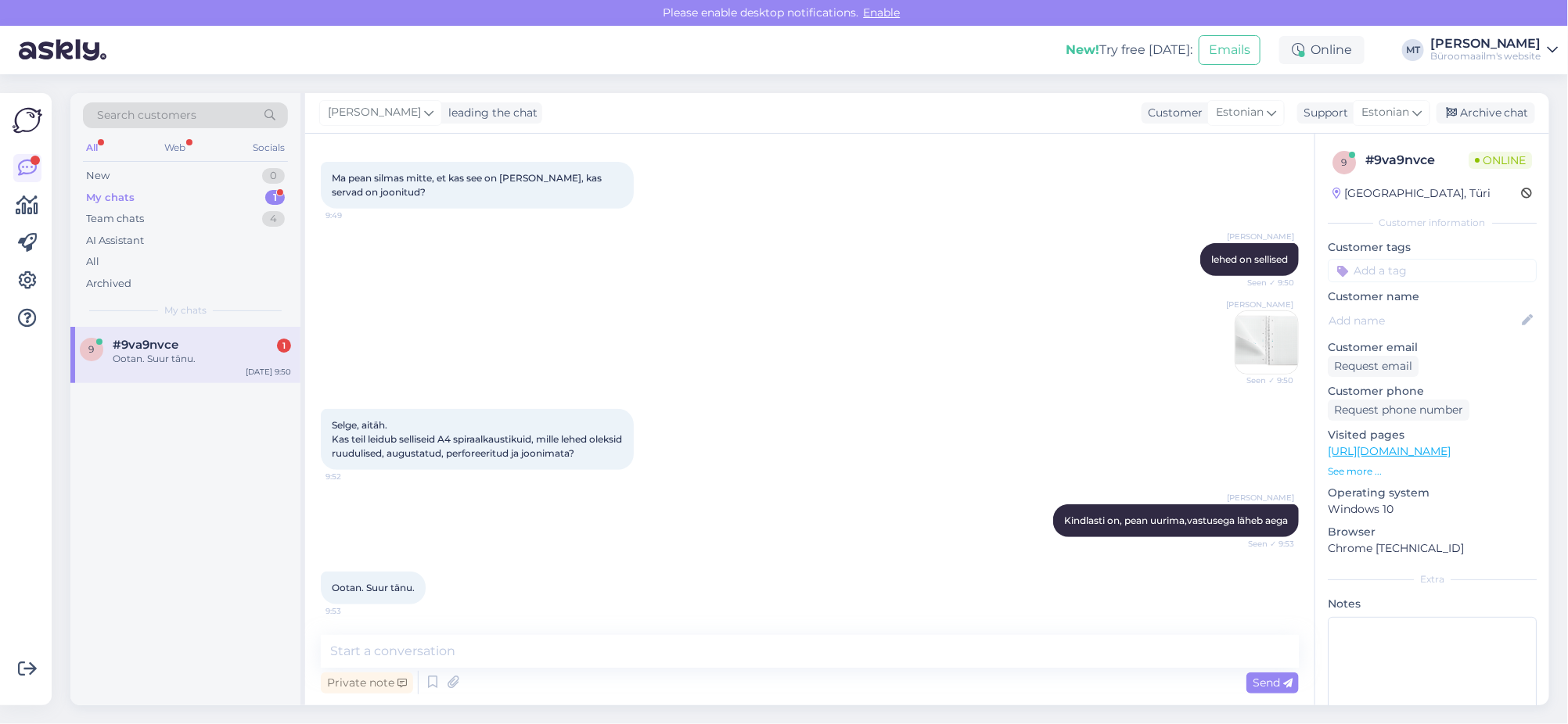
click at [107, 191] on div "My chats" at bounding box center [110, 198] width 48 height 16
drag, startPoint x: 149, startPoint y: 347, endPoint x: 203, endPoint y: 408, distance: 81.5
click at [151, 348] on span "#9va9nvce" at bounding box center [145, 345] width 66 height 14
click at [426, 653] on textarea at bounding box center [810, 651] width 978 height 33
click at [462, 649] on textarea at bounding box center [810, 651] width 978 height 33
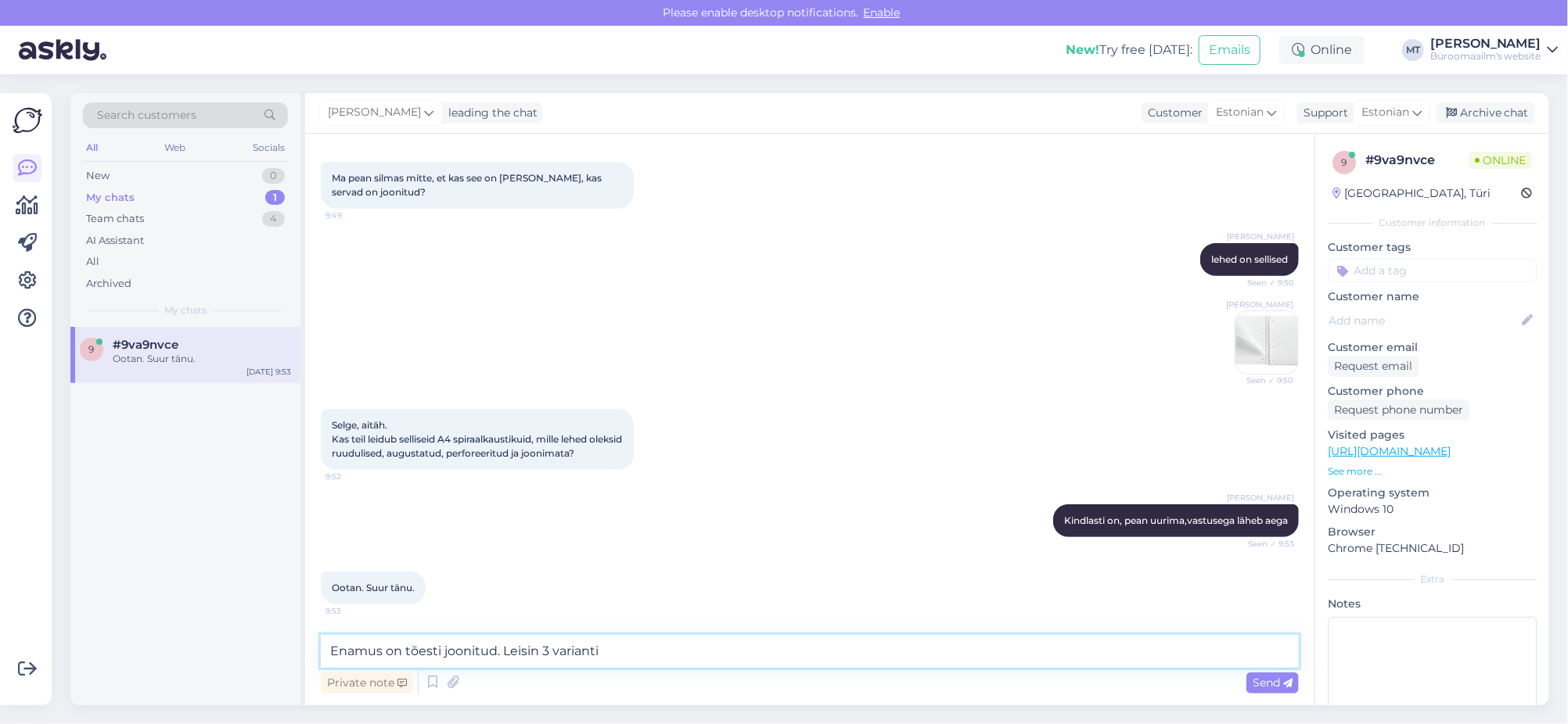
paste textarea "[URL][DOMAIN_NAME]"
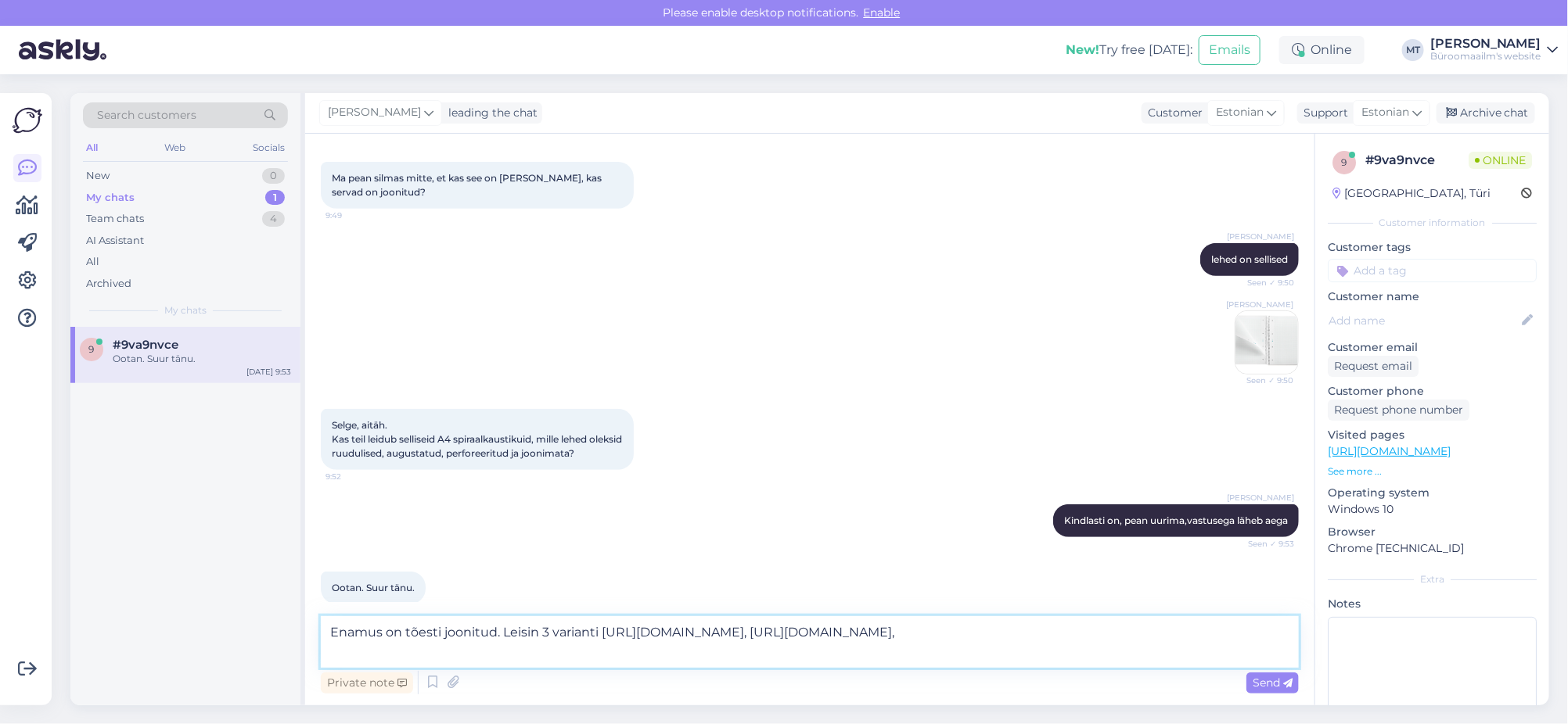
paste textarea "[URL][DOMAIN_NAME]"
type textarea "Enamus on tõesti joonitud. Leisin 3 varianti [URL][DOMAIN_NAME], [URL][DOMAIN_N…"
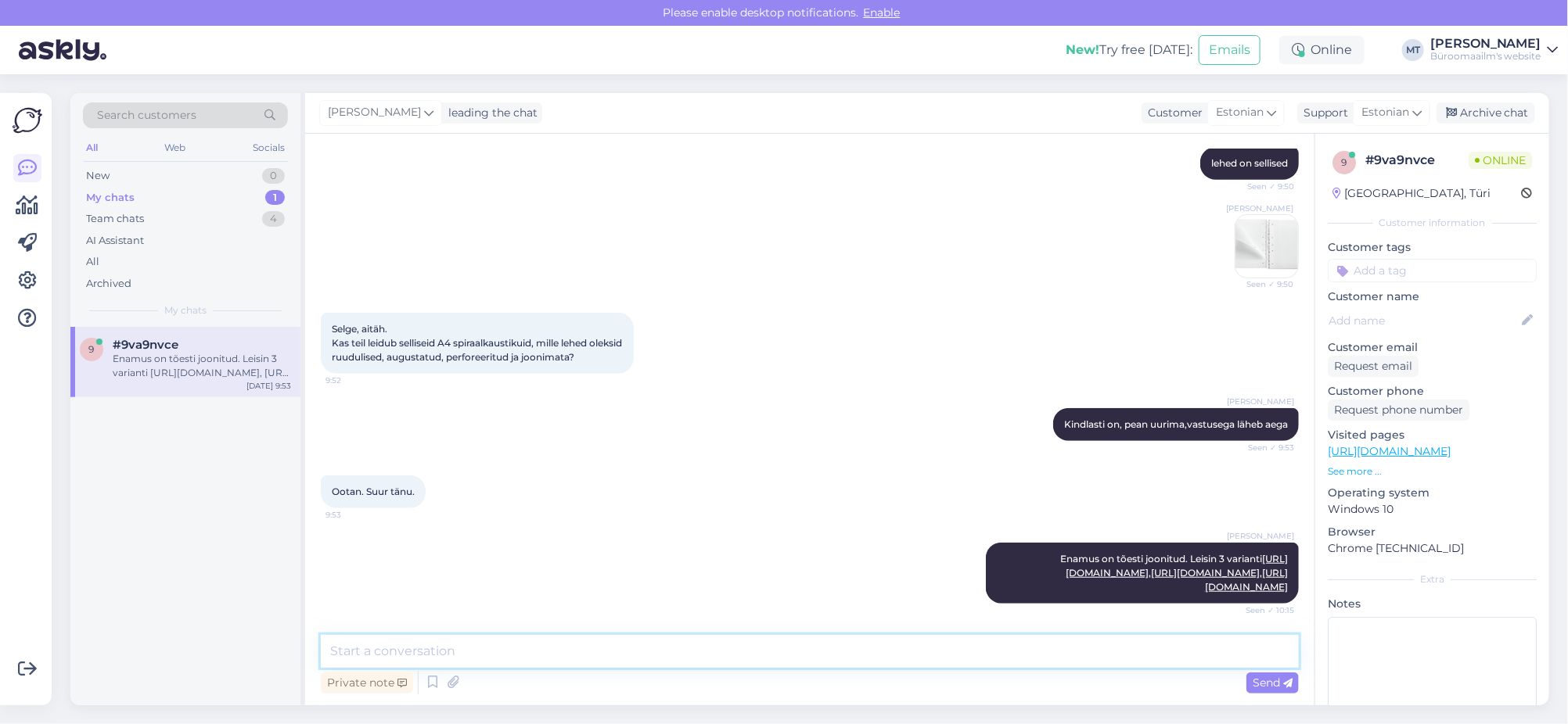
scroll to position [589, 0]
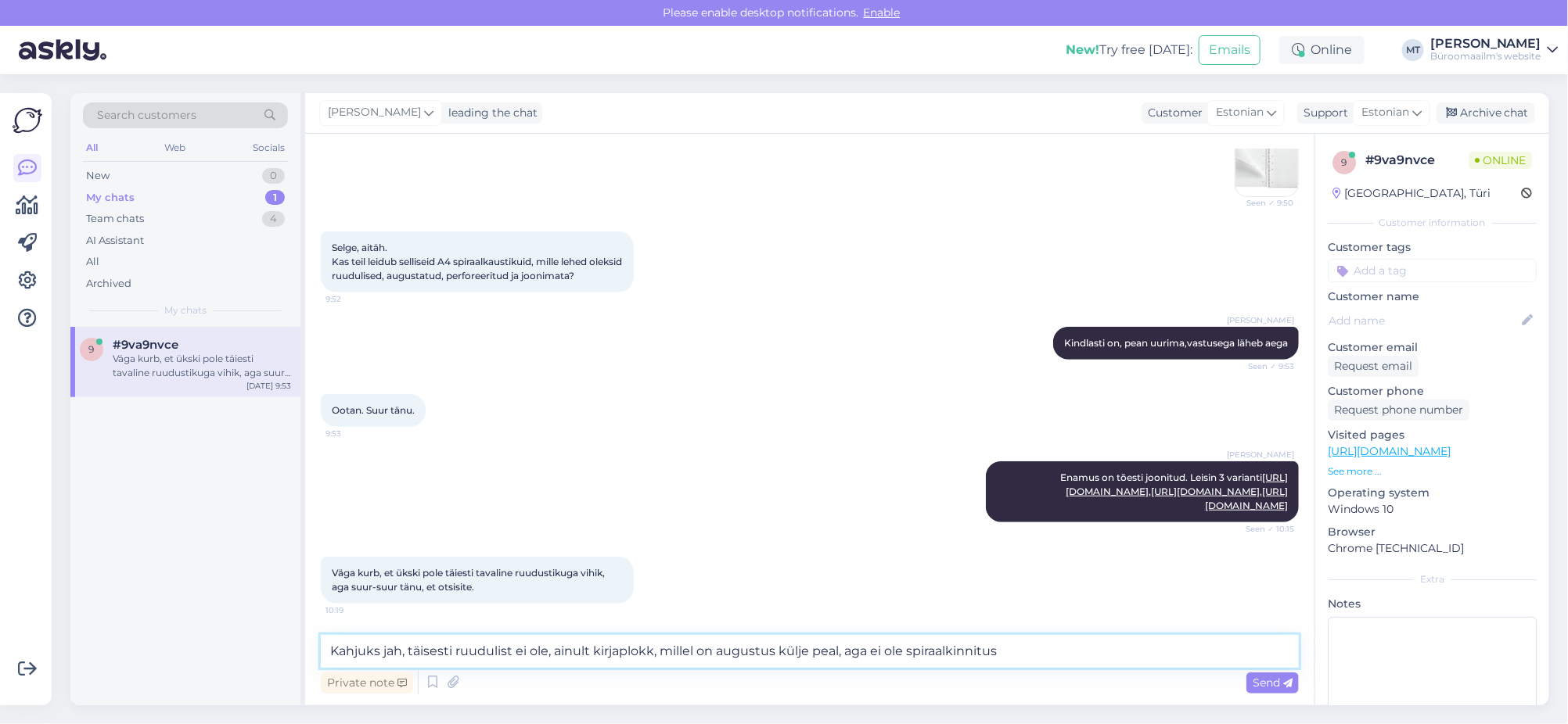
type textarea "Kahjuks jah, täisesti ruudulist ei ole, ainult kirjaplokk, millel on augustus k…"
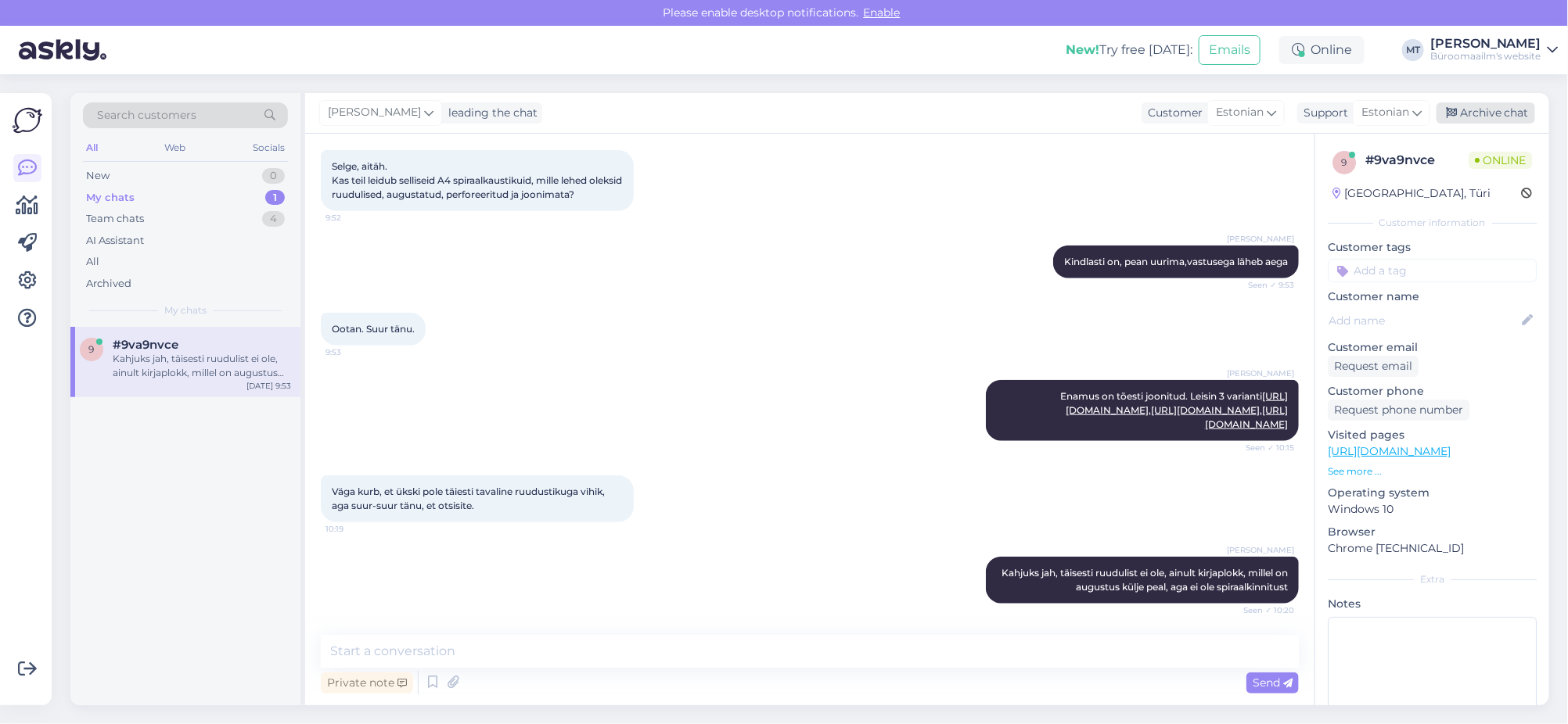
click at [1509, 113] on div "Archive chat" at bounding box center [1485, 113] width 99 height 21
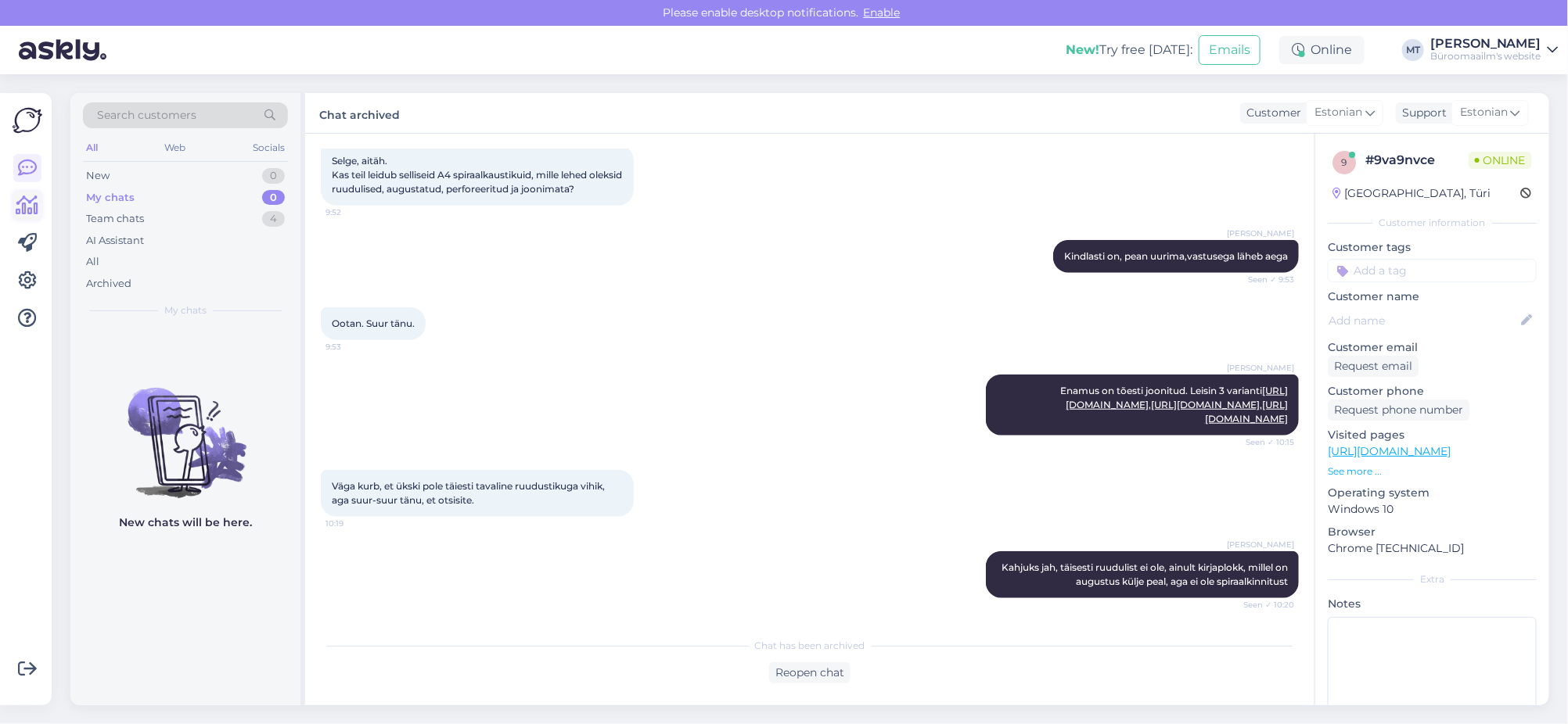
click at [32, 202] on icon at bounding box center [28, 206] width 23 height 19
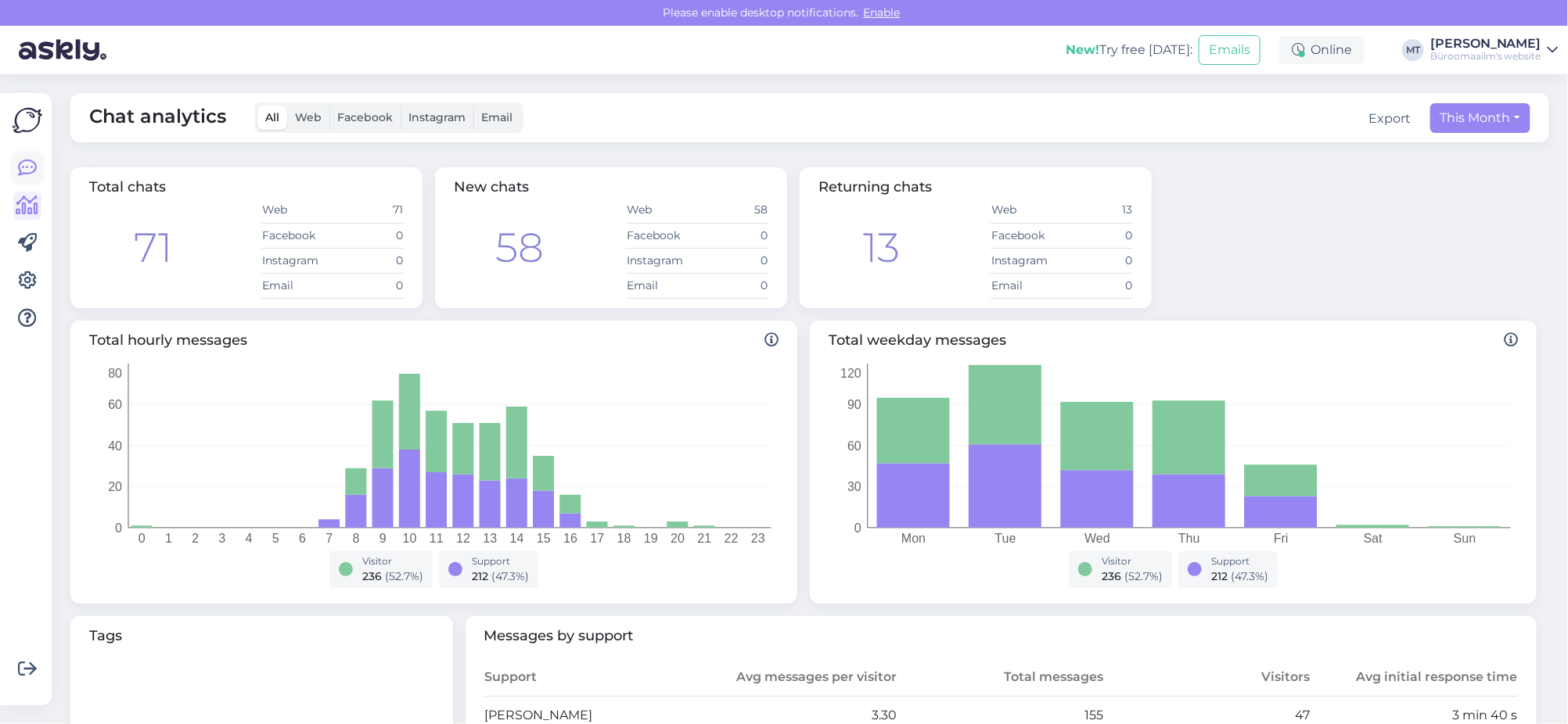
click at [23, 170] on icon at bounding box center [28, 168] width 19 height 19
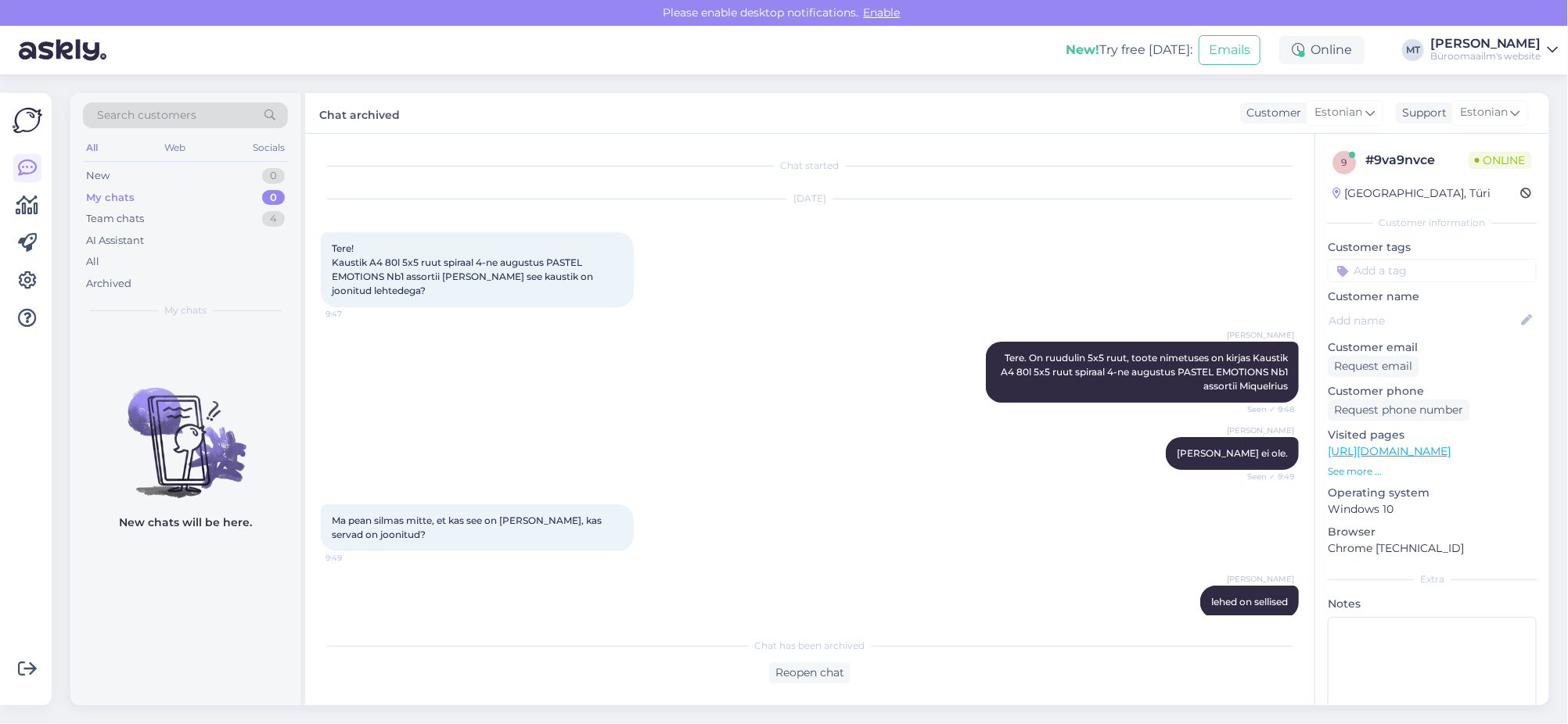
scroll to position [677, 0]
